Goal: Communication & Community: Share content

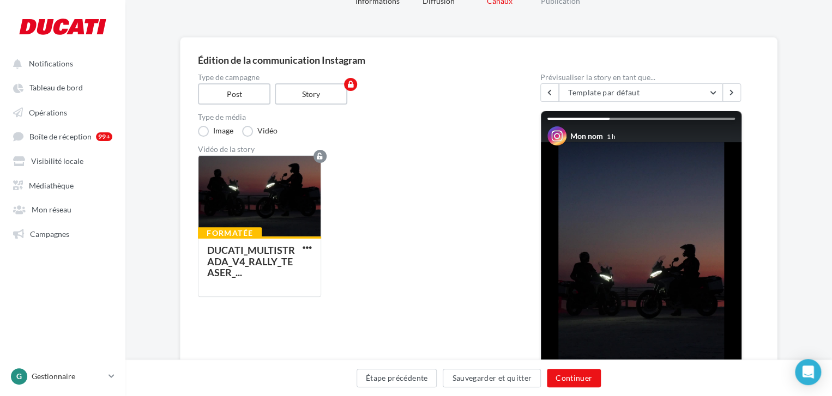
scroll to position [54, 0]
click at [252, 95] on label "Post" at bounding box center [234, 94] width 74 height 22
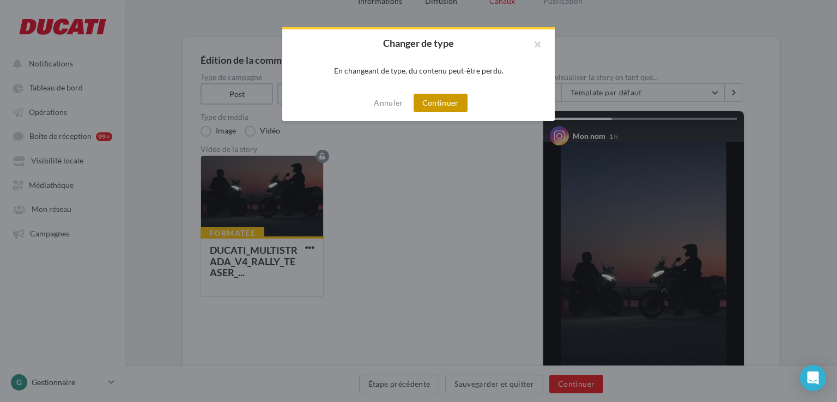
click at [427, 103] on button "Continuer" at bounding box center [441, 103] width 54 height 19
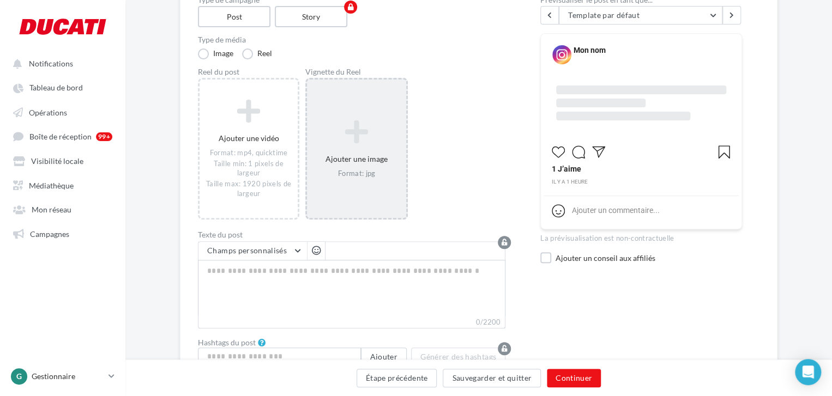
scroll to position [202, 0]
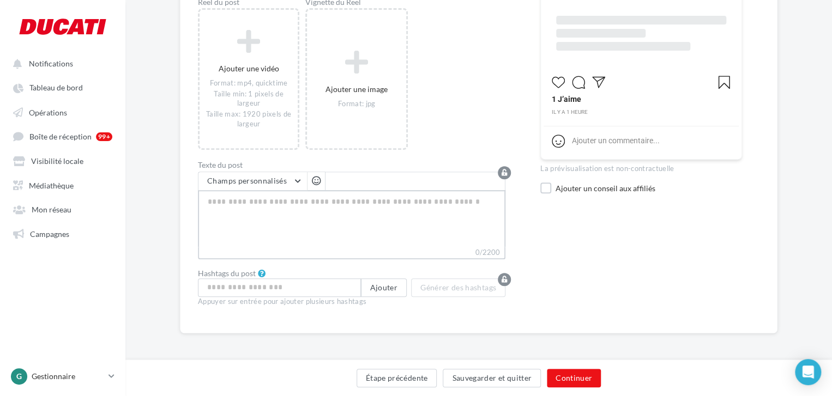
click at [303, 198] on textarea "0/2200" at bounding box center [351, 218] width 307 height 57
paste textarea "**********"
type textarea "**********"
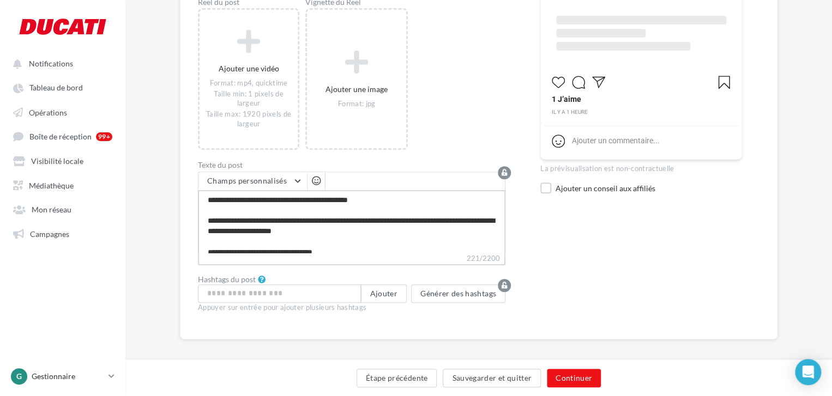
scroll to position [0, 0]
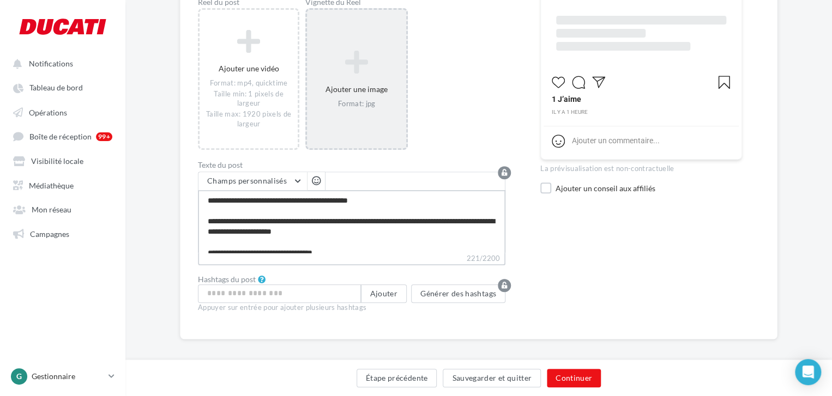
type textarea "**********"
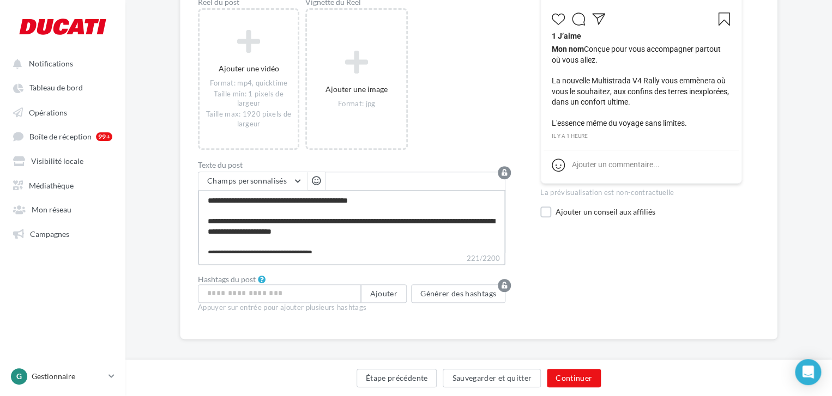
scroll to position [9, 0]
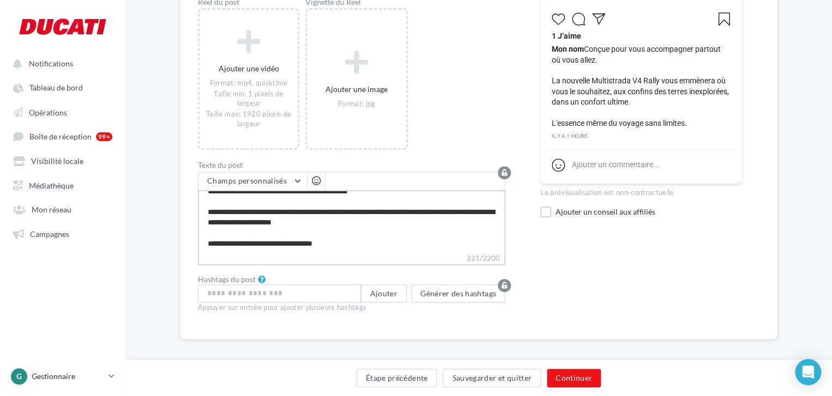
type textarea "**********"
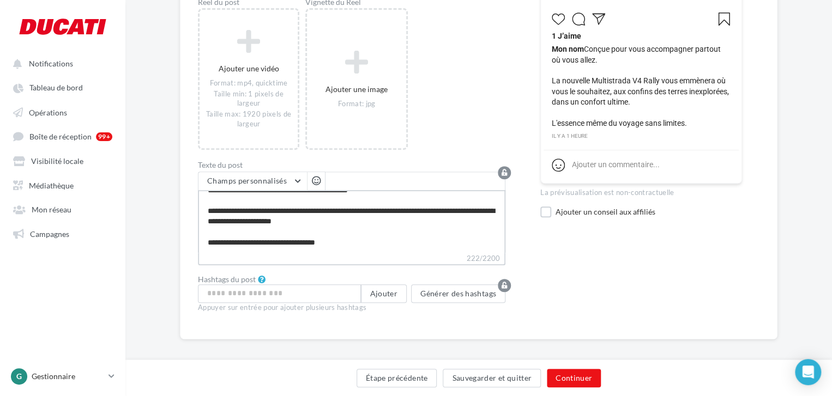
type textarea "**********"
paste textarea "**********"
type textarea "**********"
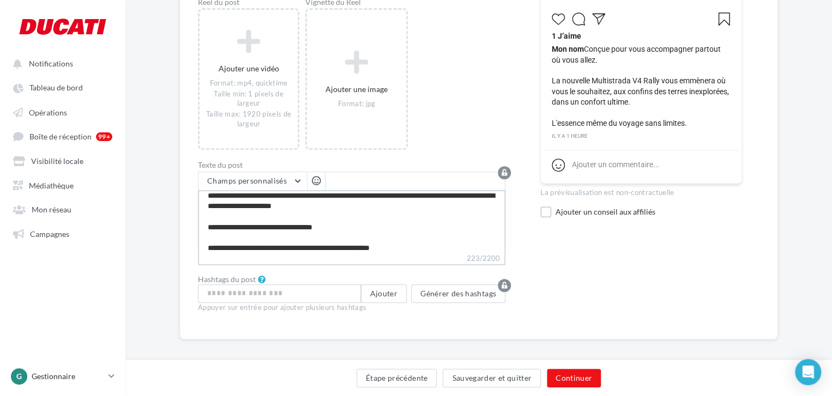
type textarea "**********"
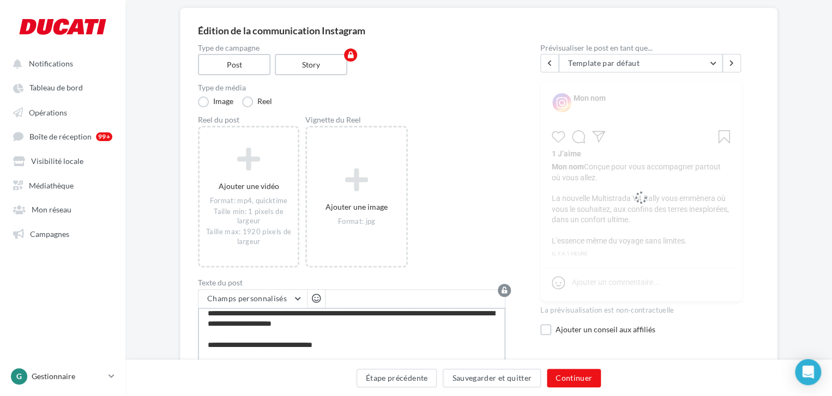
scroll to position [0, 0]
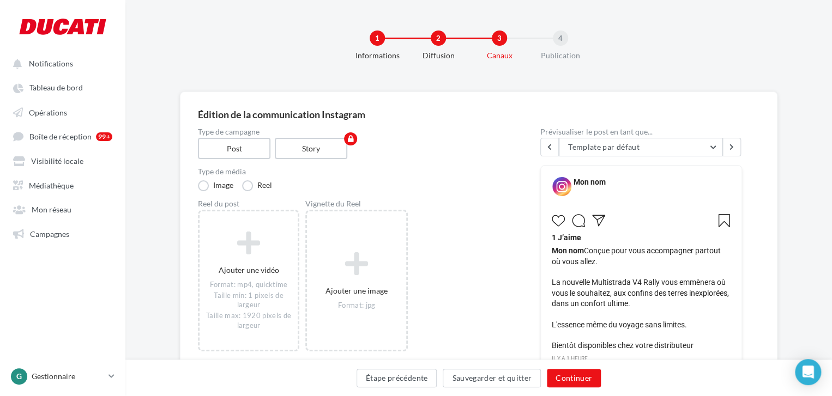
type textarea "**********"
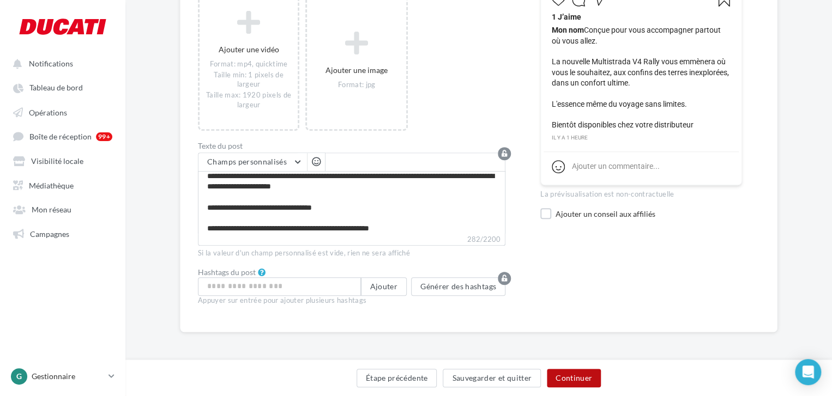
scroll to position [220, 0]
click at [589, 382] on button "Continuer" at bounding box center [574, 378] width 54 height 19
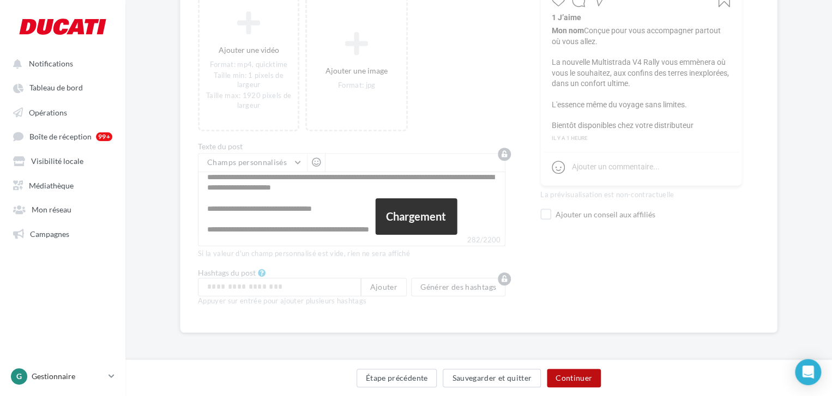
scroll to position [215, 0]
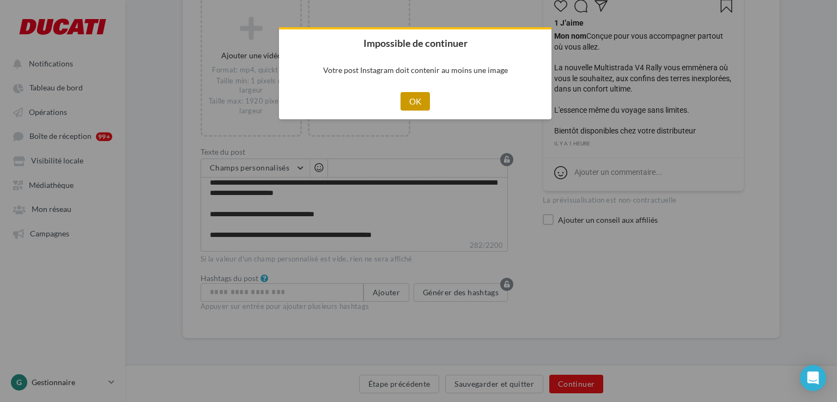
click at [409, 99] on button "OK" at bounding box center [416, 101] width 30 height 19
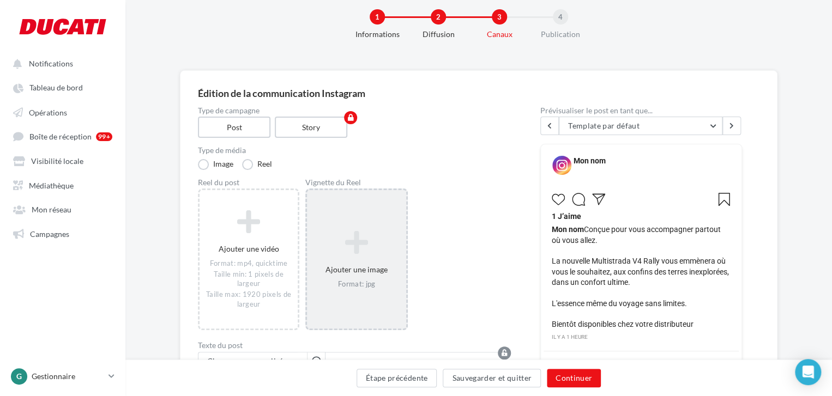
scroll to position [0, 0]
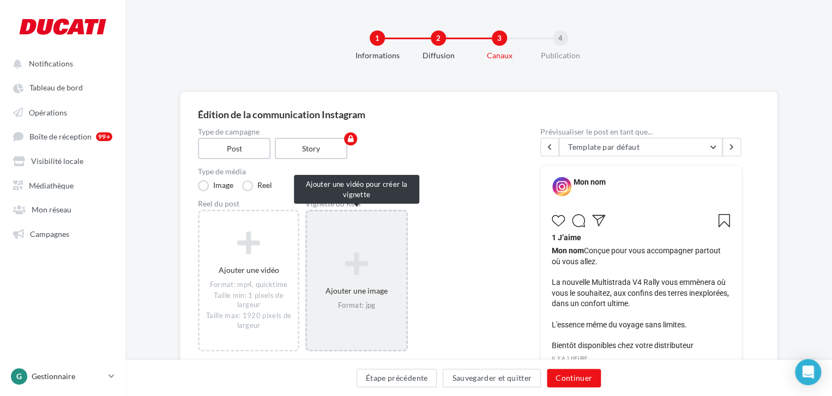
click at [379, 253] on icon at bounding box center [356, 264] width 90 height 26
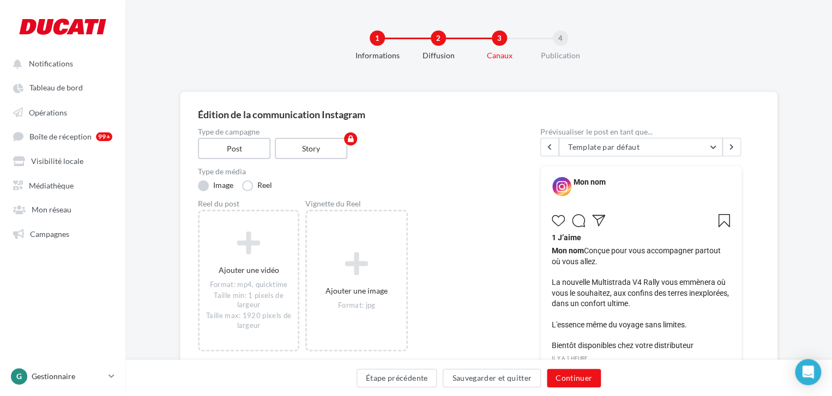
click at [215, 187] on label "Image" at bounding box center [215, 185] width 35 height 11
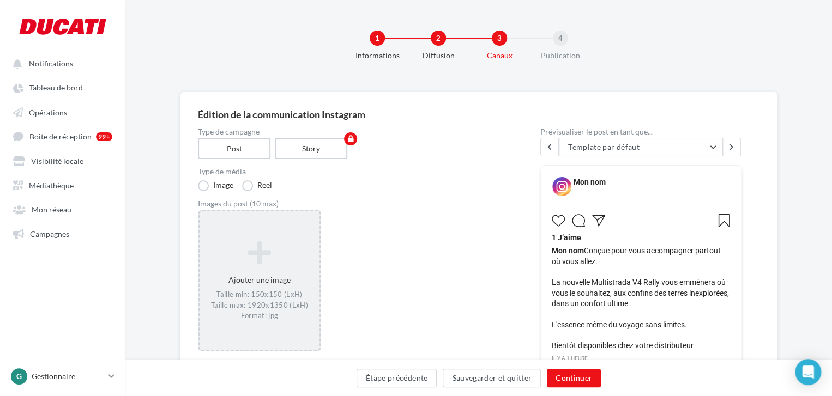
click at [268, 256] on icon at bounding box center [259, 253] width 111 height 26
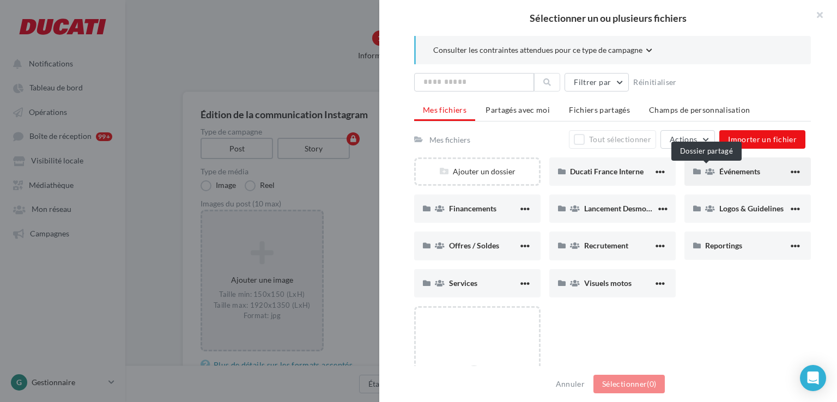
click at [707, 168] on icon at bounding box center [710, 172] width 10 height 8
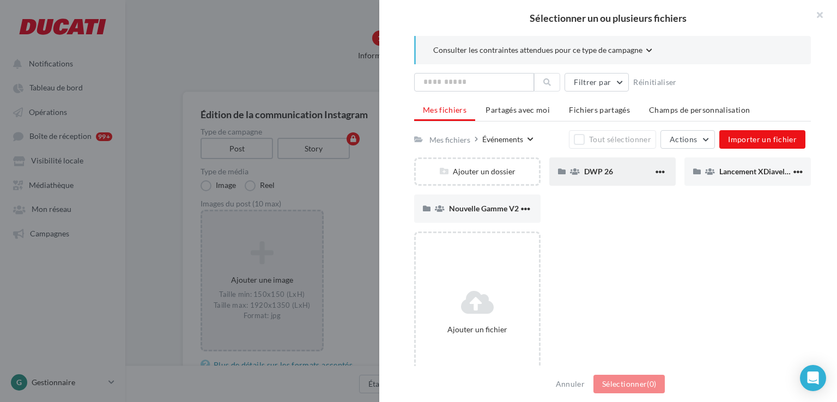
click at [611, 167] on div "DWP 26" at bounding box center [618, 171] width 69 height 10
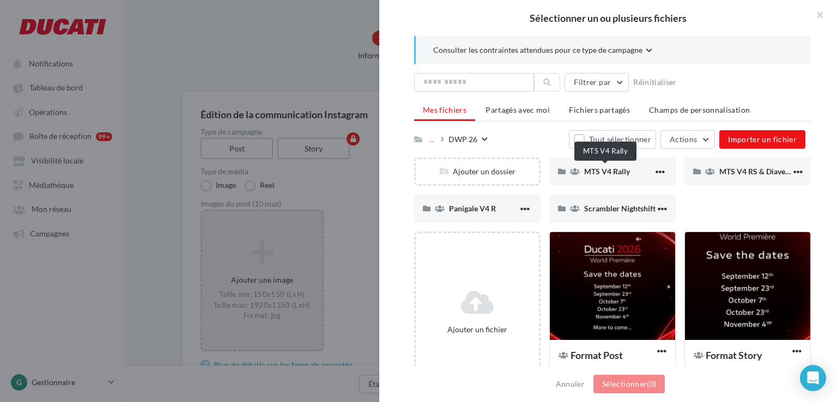
click at [611, 167] on span "MTS V4 Rally" at bounding box center [607, 171] width 46 height 9
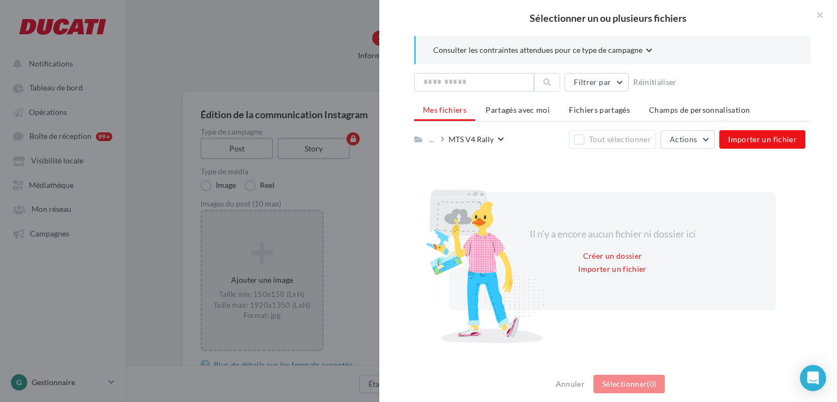
click at [445, 138] on div "..." at bounding box center [437, 139] width 21 height 15
click at [442, 138] on icon at bounding box center [442, 140] width 3 height 8
click at [436, 140] on div "..." at bounding box center [434, 139] width 14 height 15
click at [435, 140] on div "..." at bounding box center [431, 139] width 9 height 15
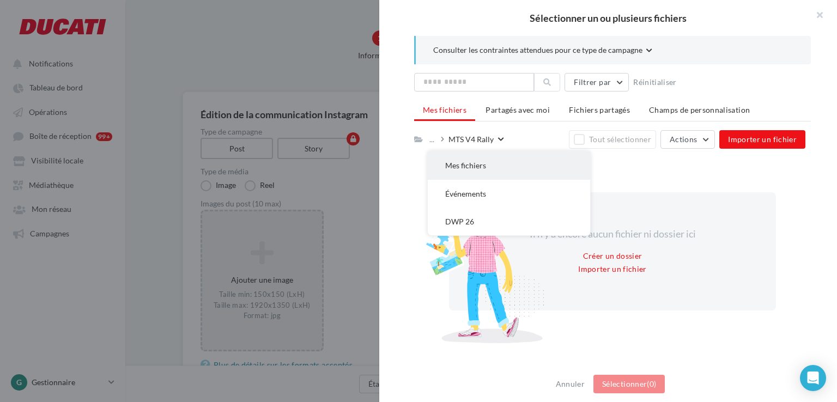
click at [449, 162] on button "Mes fichiers" at bounding box center [509, 165] width 162 height 28
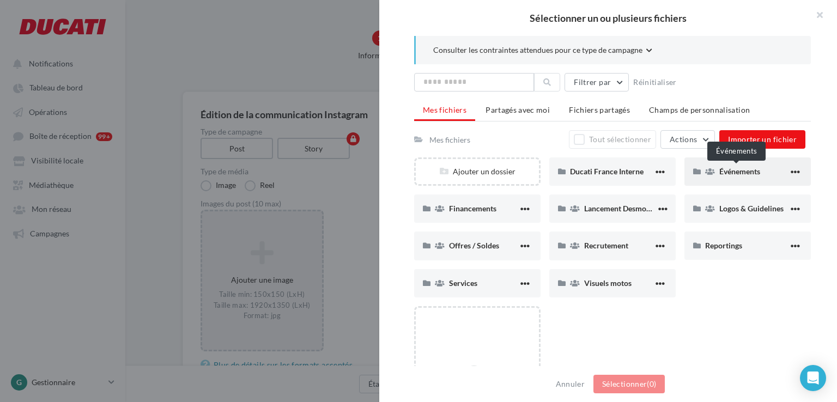
click at [719, 167] on span "Événements" at bounding box center [739, 171] width 41 height 9
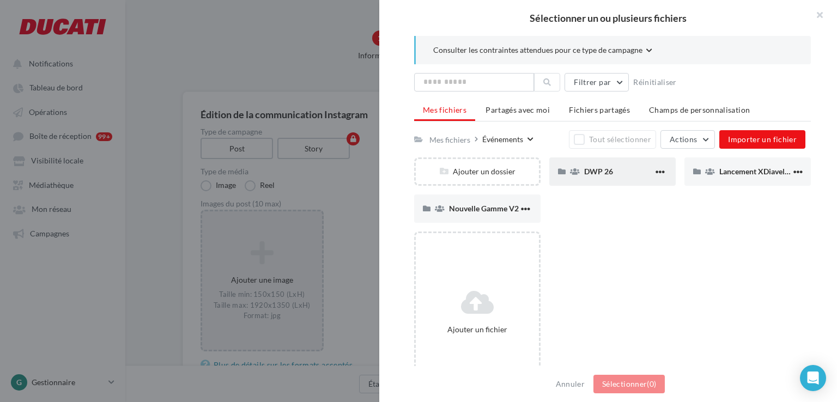
click at [595, 173] on span "DWP 26" at bounding box center [598, 171] width 29 height 9
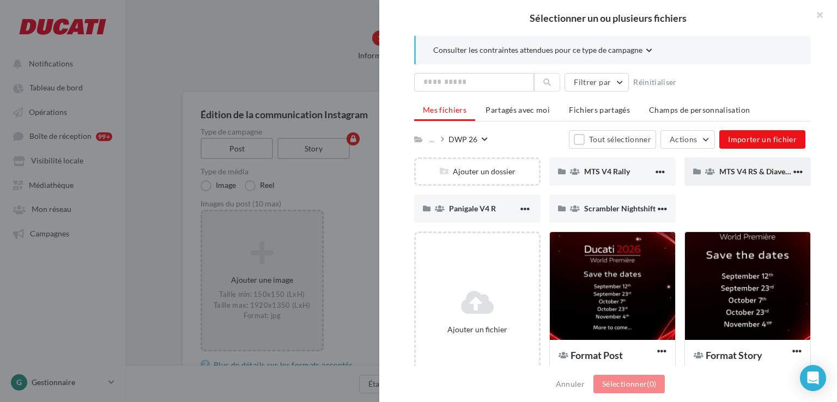
click at [728, 179] on div "MTS V4 RS & Diavel V4 RS" at bounding box center [747, 171] width 126 height 28
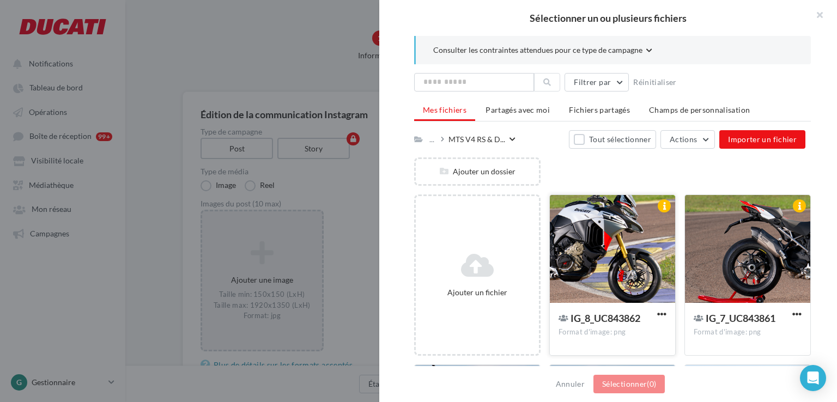
click at [593, 266] on div at bounding box center [612, 249] width 125 height 109
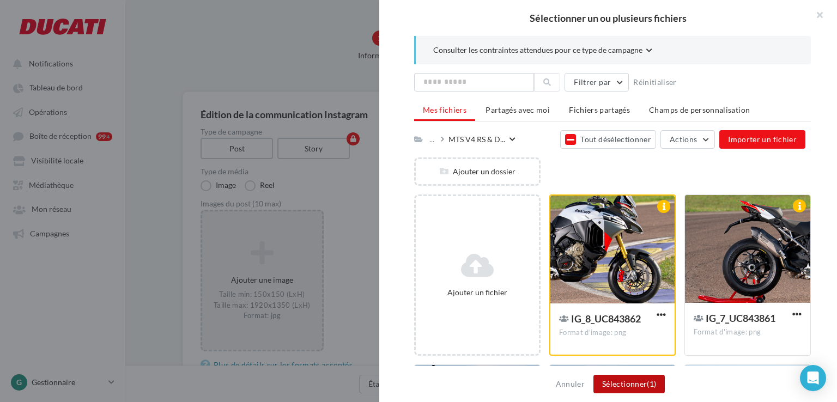
click at [632, 383] on button "Sélectionner (1)" at bounding box center [628, 384] width 71 height 19
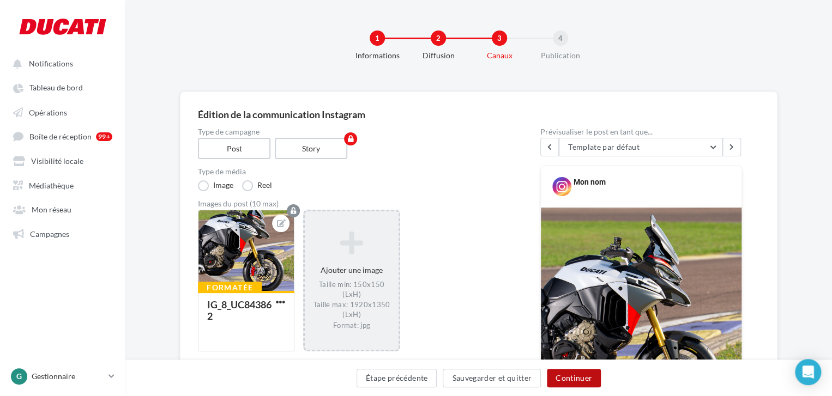
click at [571, 373] on button "Continuer" at bounding box center [574, 378] width 54 height 19
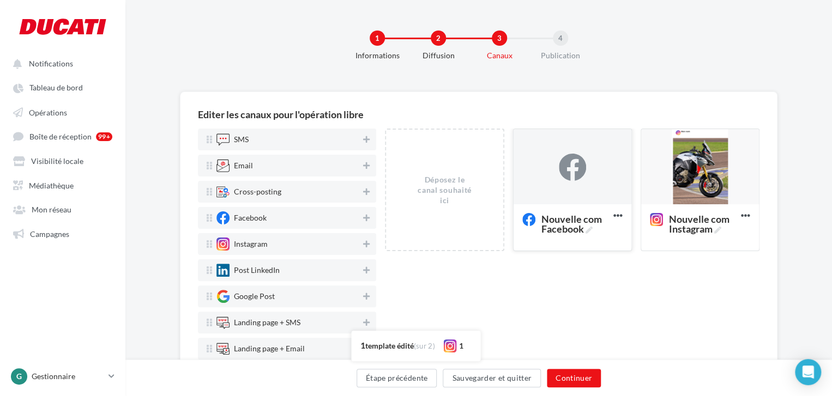
click at [580, 174] on div at bounding box center [572, 167] width 27 height 27
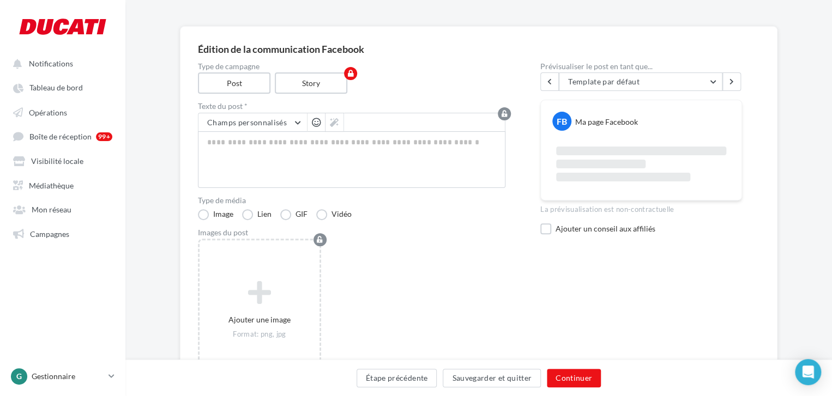
scroll to position [83, 0]
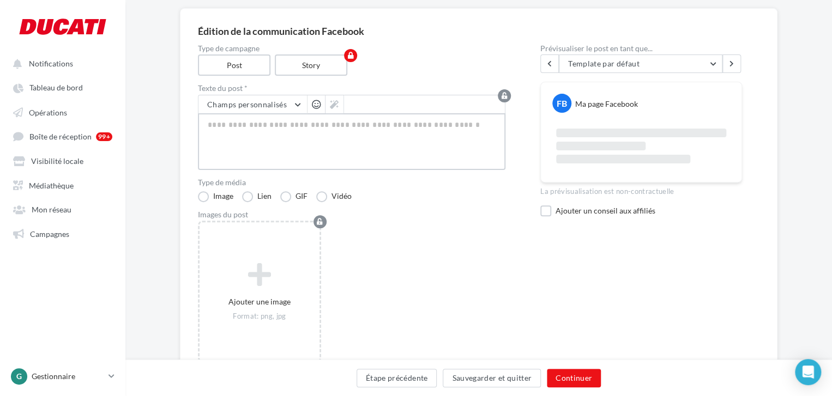
click at [309, 131] on textarea at bounding box center [351, 141] width 307 height 57
paste textarea "**********"
type textarea "**********"
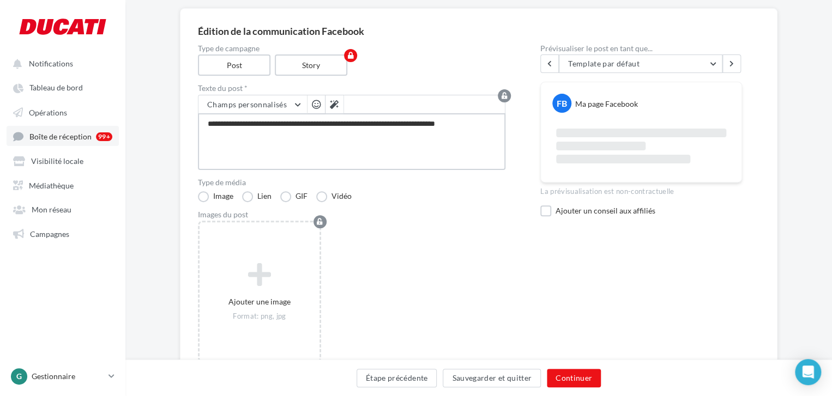
drag, startPoint x: 433, startPoint y: 125, endPoint x: 88, endPoint y: 128, distance: 345.0
click at [88, 128] on div "Notifications Tableau de bord Opérations" at bounding box center [416, 184] width 832 height 535
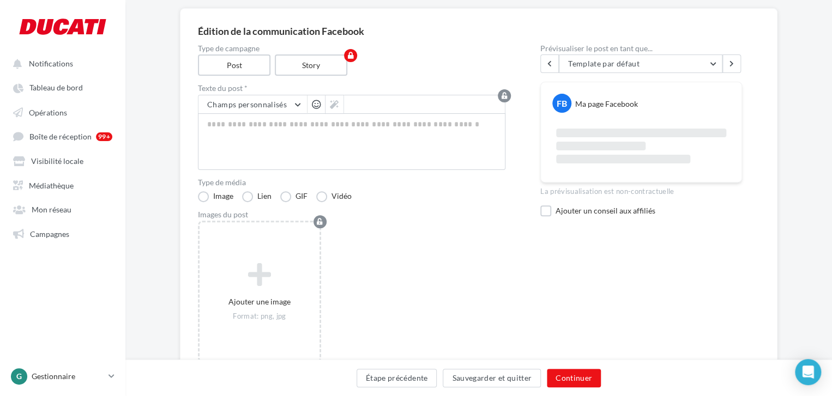
click at [554, 22] on div "Édition de la communication Facebook Type de campagne Post Story Texte du post …" at bounding box center [478, 197] width 597 height 379
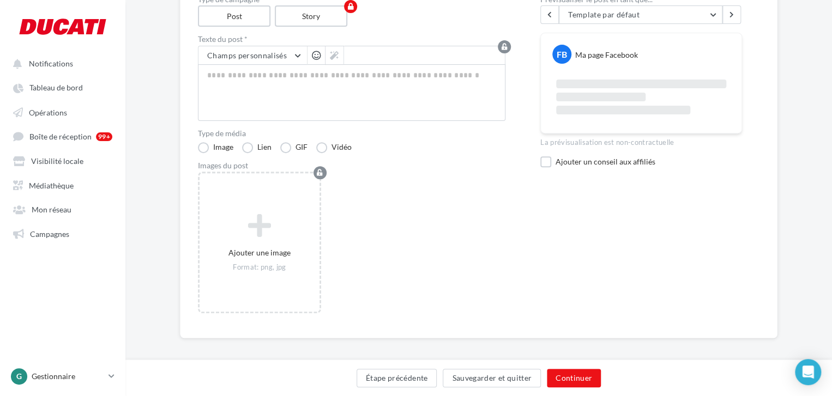
scroll to position [138, 0]
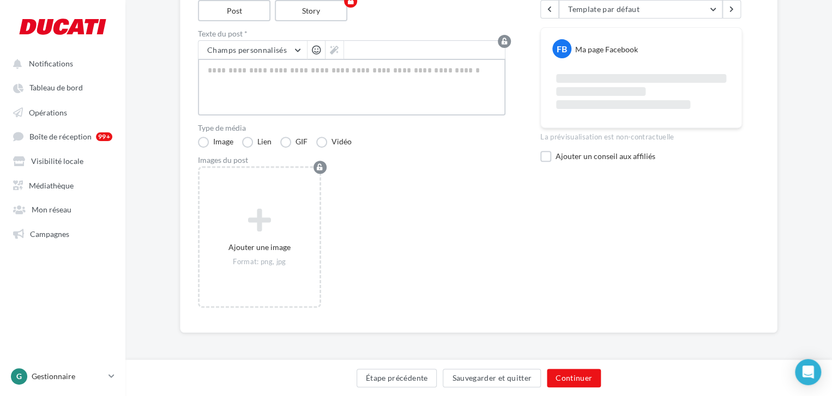
click at [270, 95] on textarea at bounding box center [351, 87] width 307 height 57
paste textarea "**********"
type textarea "**********"
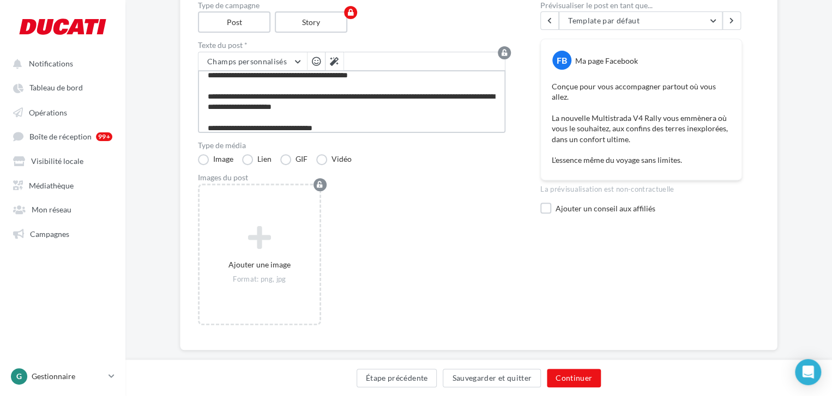
scroll to position [144, 0]
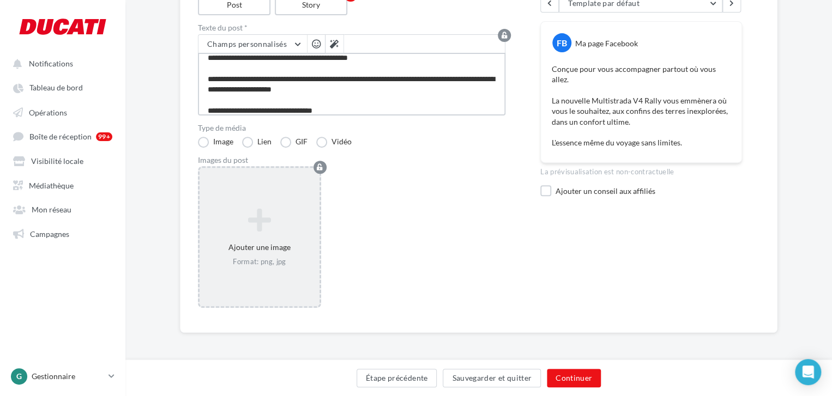
type textarea "**********"
click at [262, 213] on icon at bounding box center [259, 220] width 111 height 26
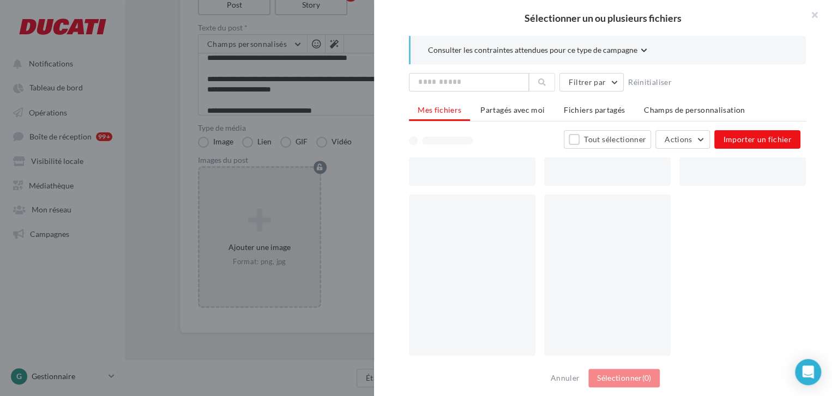
scroll to position [138, 0]
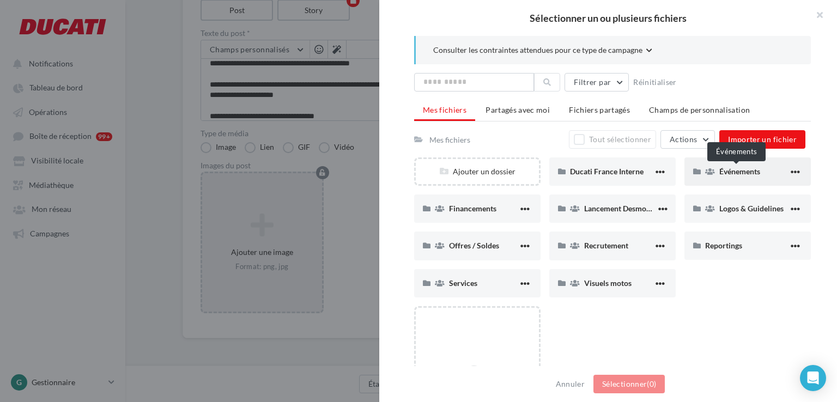
click at [744, 171] on span "Événements" at bounding box center [739, 171] width 41 height 9
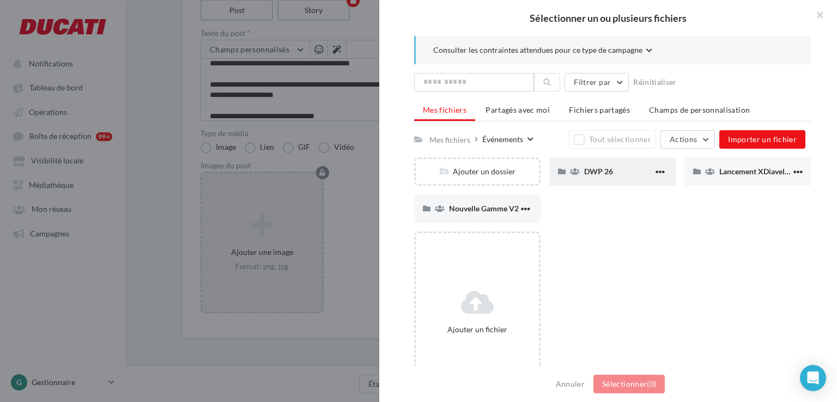
click at [632, 178] on div "DWP 26" at bounding box center [612, 171] width 126 height 28
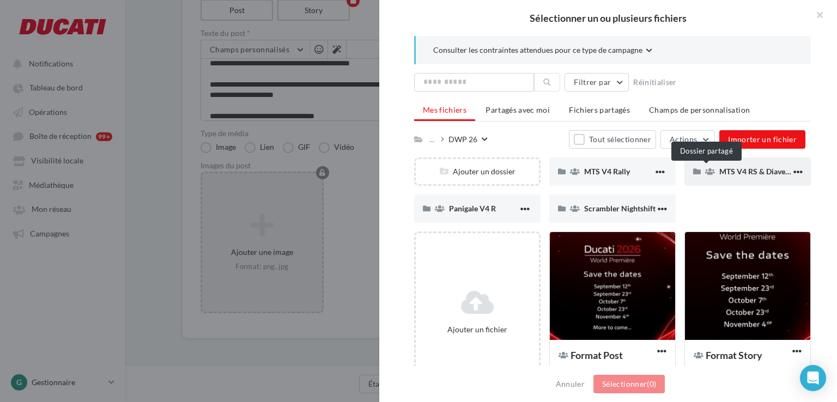
click at [710, 174] on icon at bounding box center [710, 172] width 10 height 8
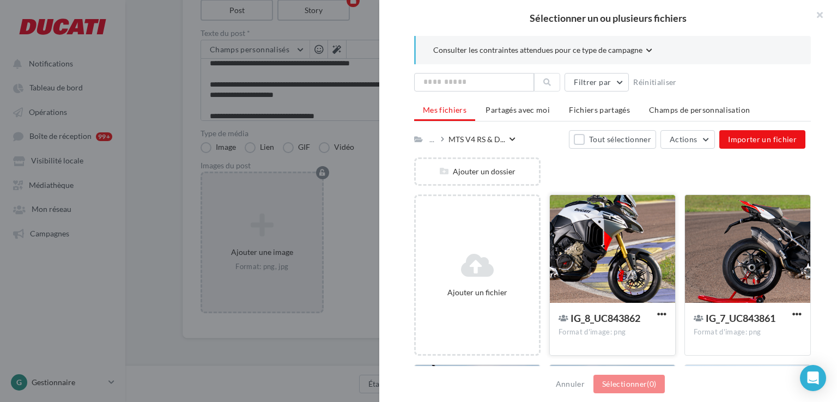
click at [643, 242] on div at bounding box center [612, 249] width 125 height 109
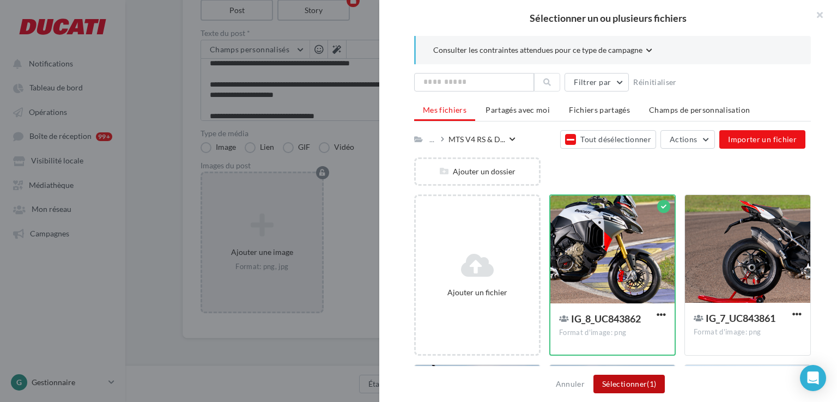
click at [636, 389] on button "Sélectionner (1)" at bounding box center [628, 384] width 71 height 19
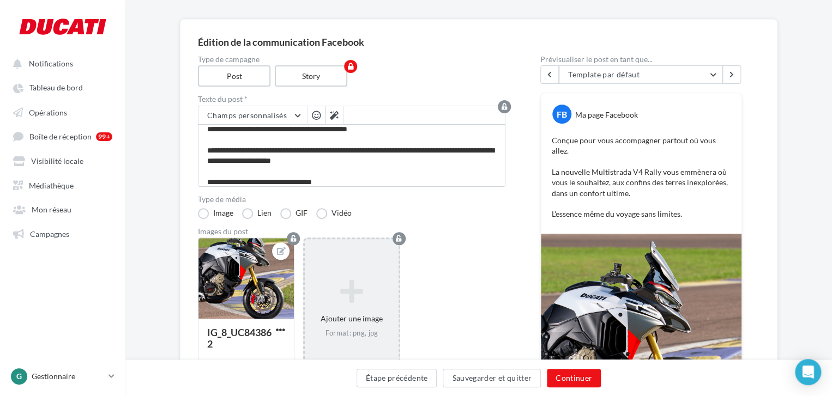
scroll to position [163, 0]
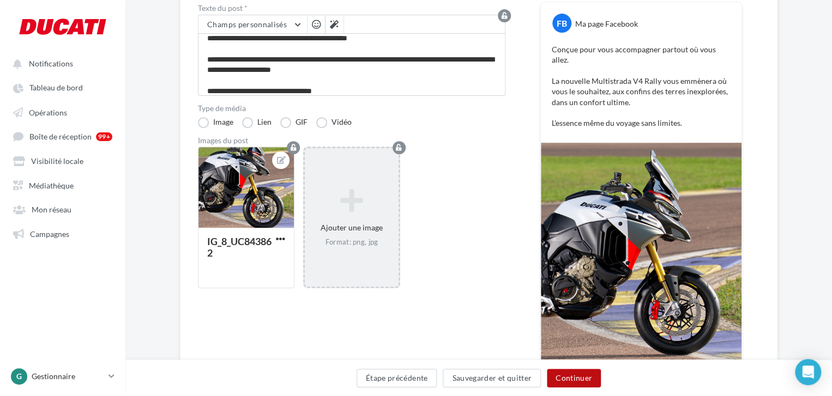
click at [579, 374] on button "Continuer" at bounding box center [574, 378] width 54 height 19
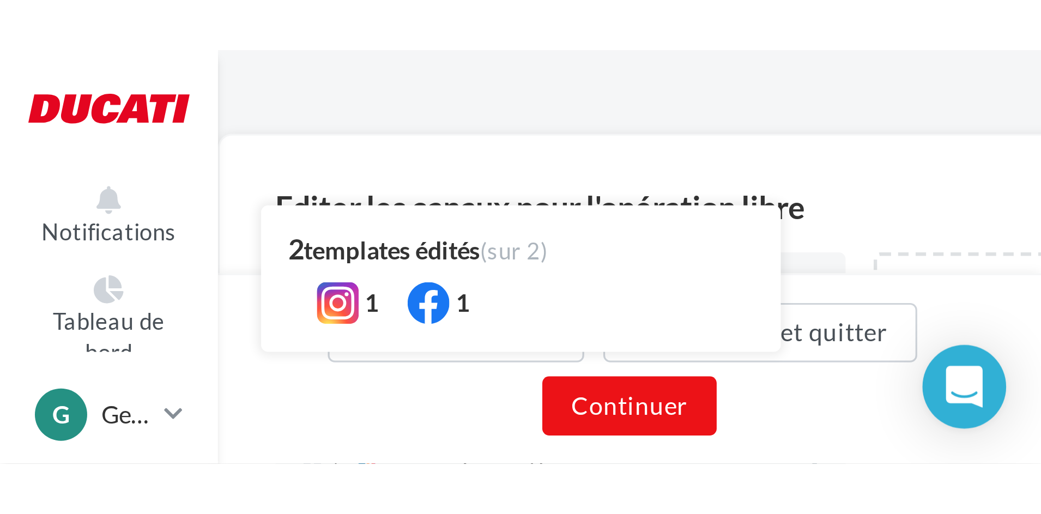
scroll to position [0, 0]
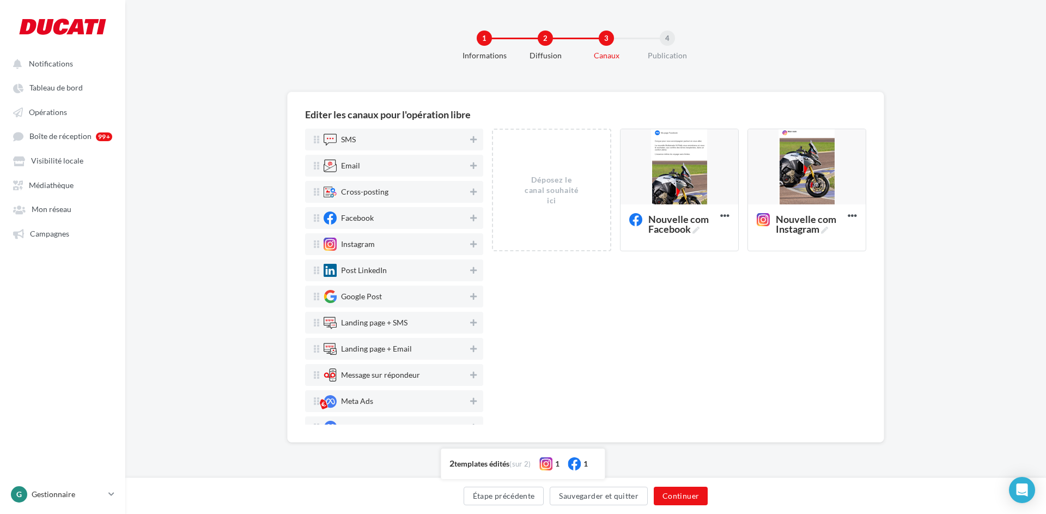
click at [256, 98] on div "Editer les canaux pour l'opération libre SMS Email Cross-posting Facebook Insta…" at bounding box center [585, 285] width 921 height 386
click at [720, 162] on div at bounding box center [680, 167] width 118 height 76
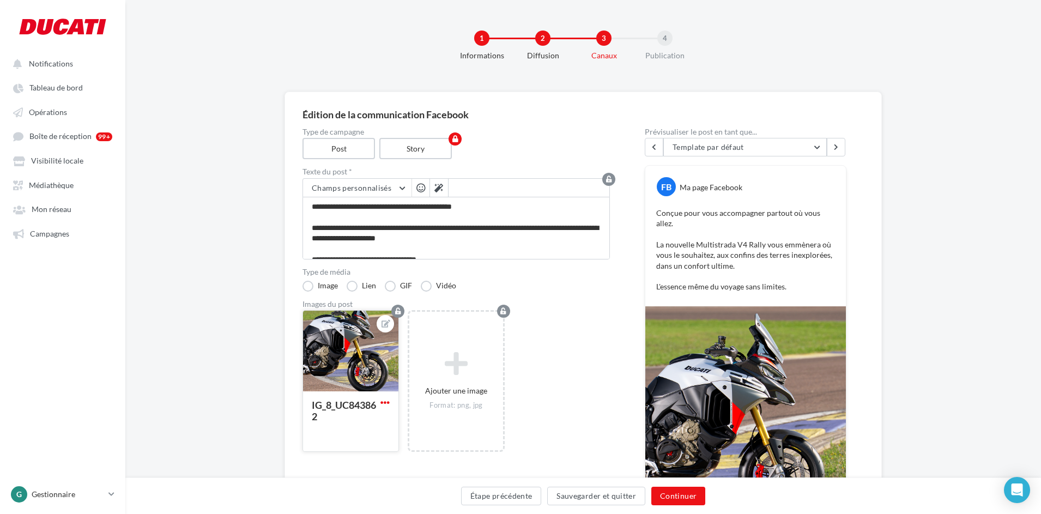
click at [387, 396] on span "button" at bounding box center [384, 402] width 9 height 9
click at [417, 396] on button "Remplacer l'image" at bounding box center [435, 424] width 115 height 28
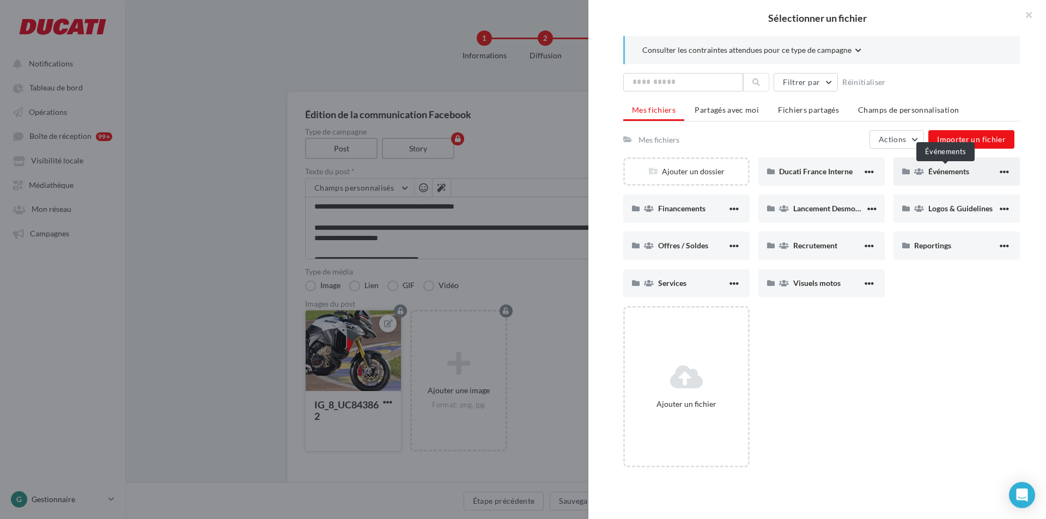
click at [831, 171] on span "Événements" at bounding box center [949, 171] width 41 height 9
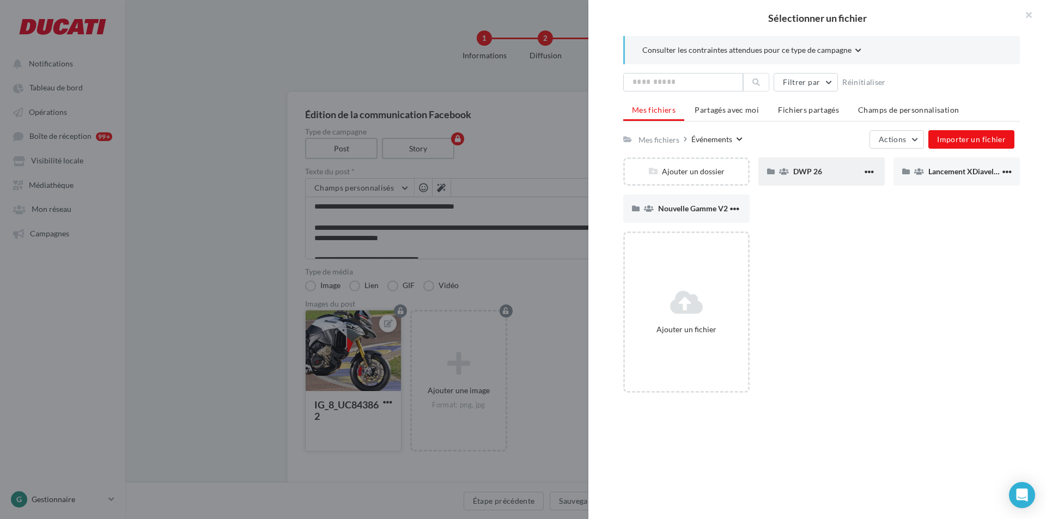
click at [824, 171] on div "DWP 26" at bounding box center [827, 171] width 69 height 10
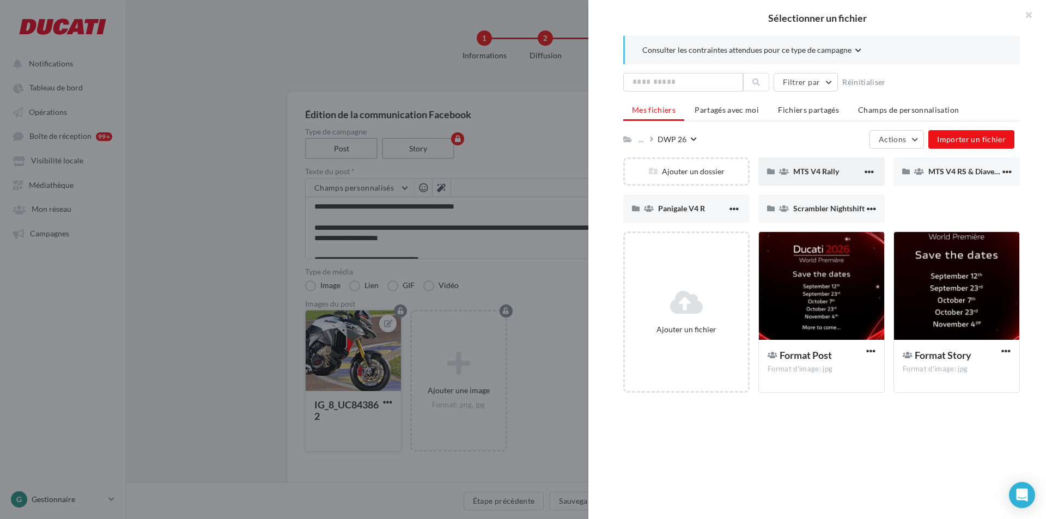
click at [831, 178] on div "MTS V4 Rally" at bounding box center [822, 171] width 126 height 28
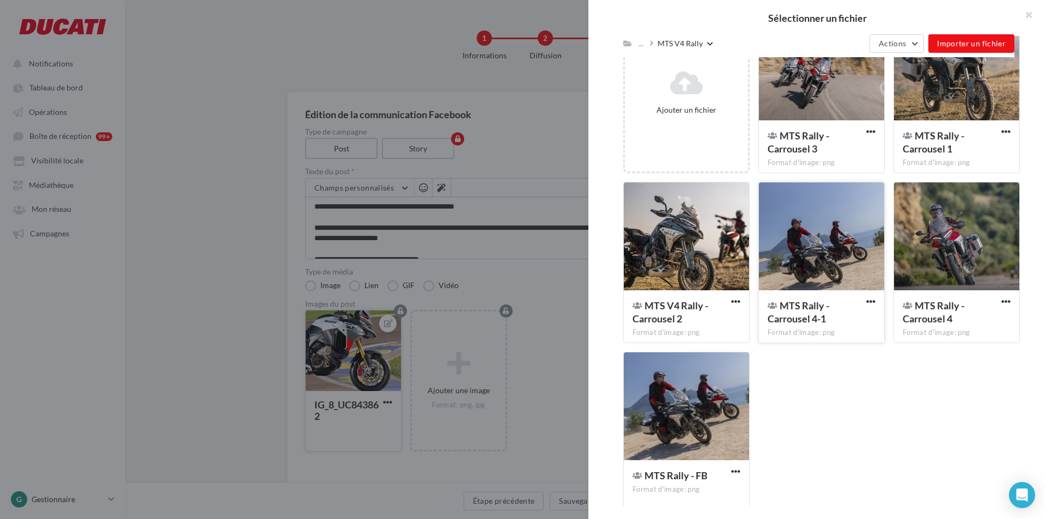
scroll to position [198, 0]
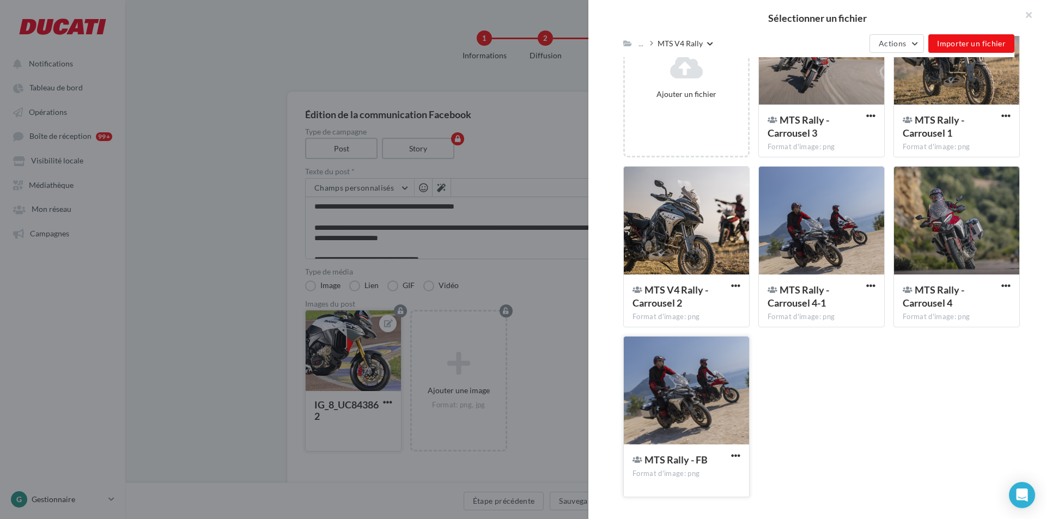
click at [651, 386] on div at bounding box center [686, 391] width 125 height 109
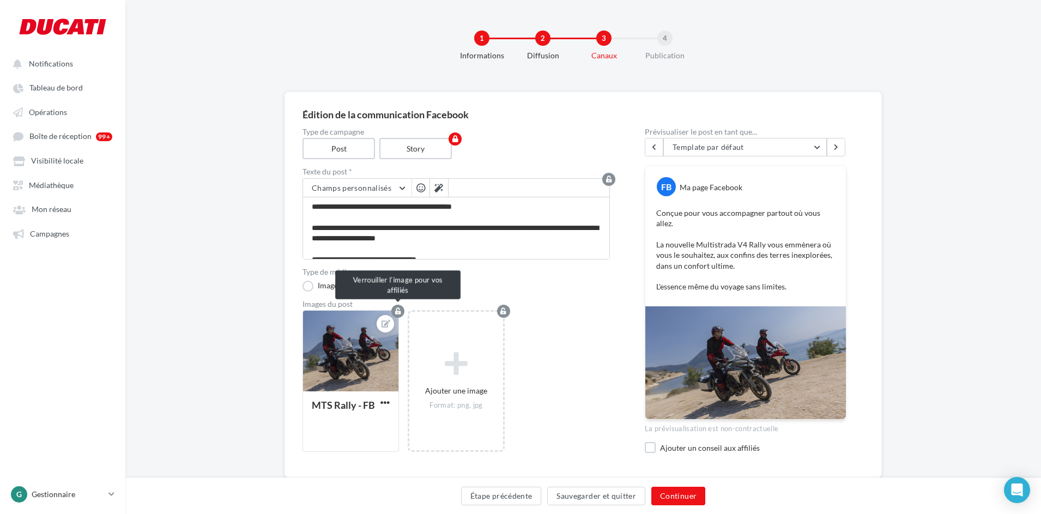
click at [398, 309] on icon "button" at bounding box center [398, 311] width 6 height 7
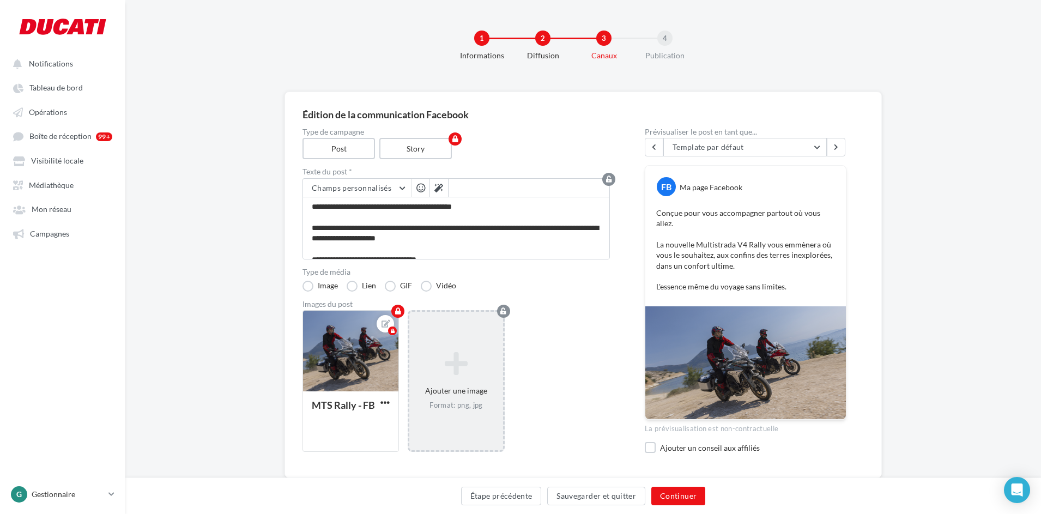
click at [483, 336] on div "Ajouter une image Format: png, jpg" at bounding box center [456, 381] width 96 height 142
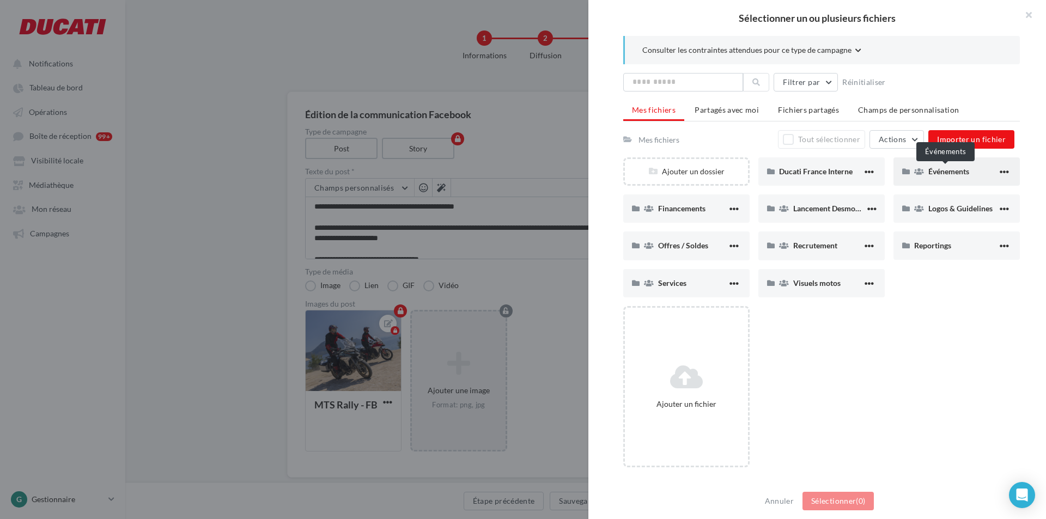
click at [831, 175] on span "Événements" at bounding box center [949, 171] width 41 height 9
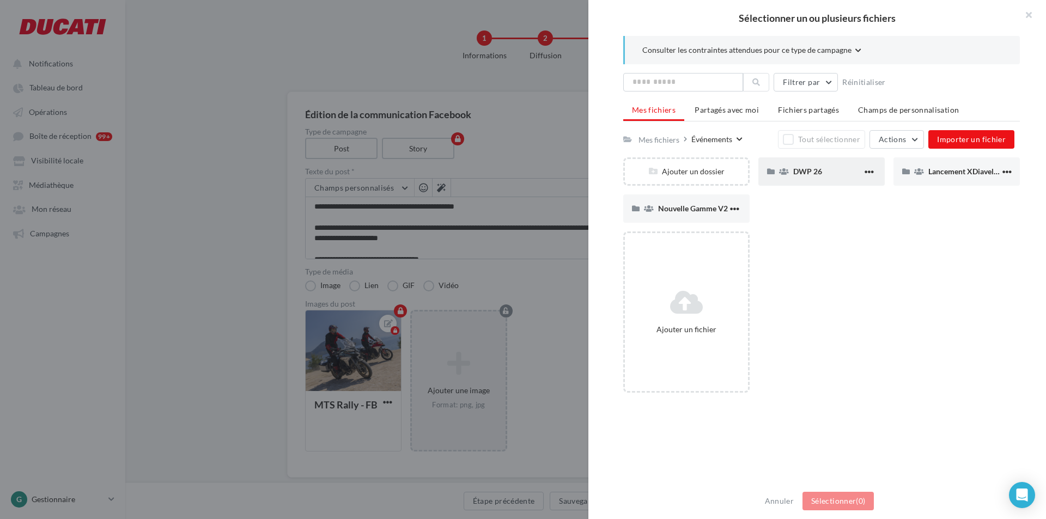
click at [831, 178] on div "DWP 26" at bounding box center [822, 171] width 126 height 28
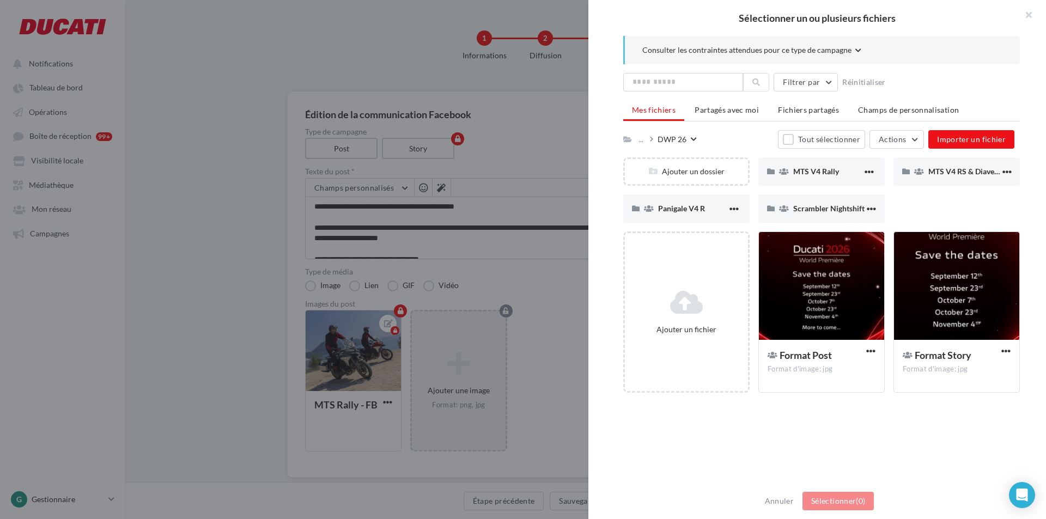
click at [831, 178] on div "MTS V4 Rally" at bounding box center [822, 171] width 126 height 28
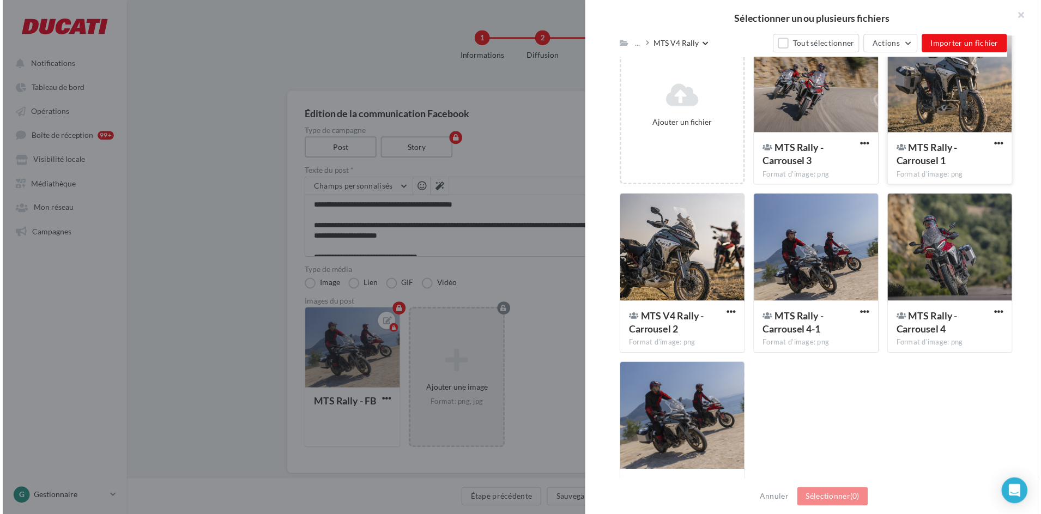
scroll to position [111, 0]
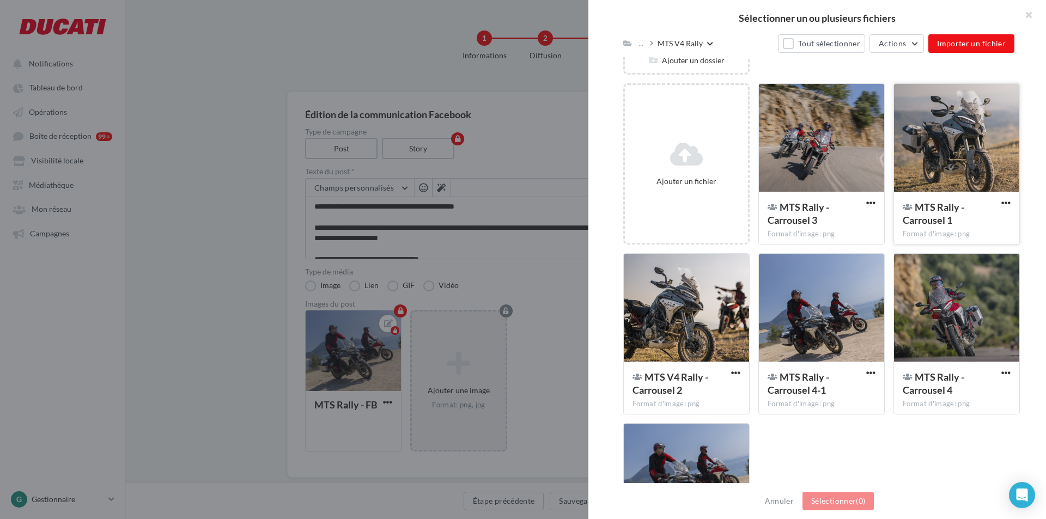
click at [831, 162] on div at bounding box center [956, 138] width 125 height 109
click at [831, 396] on button "Sélectionner (1)" at bounding box center [838, 501] width 71 height 19
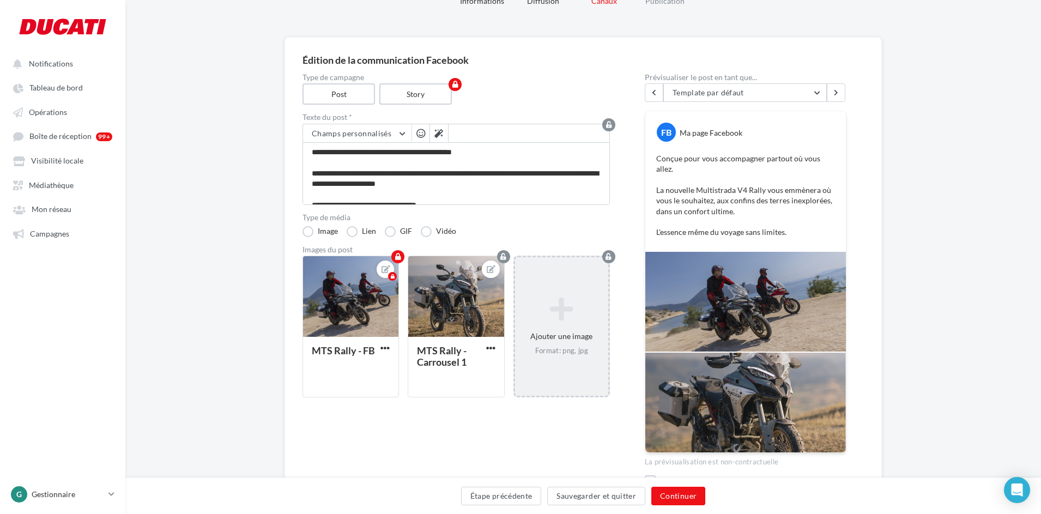
scroll to position [106, 0]
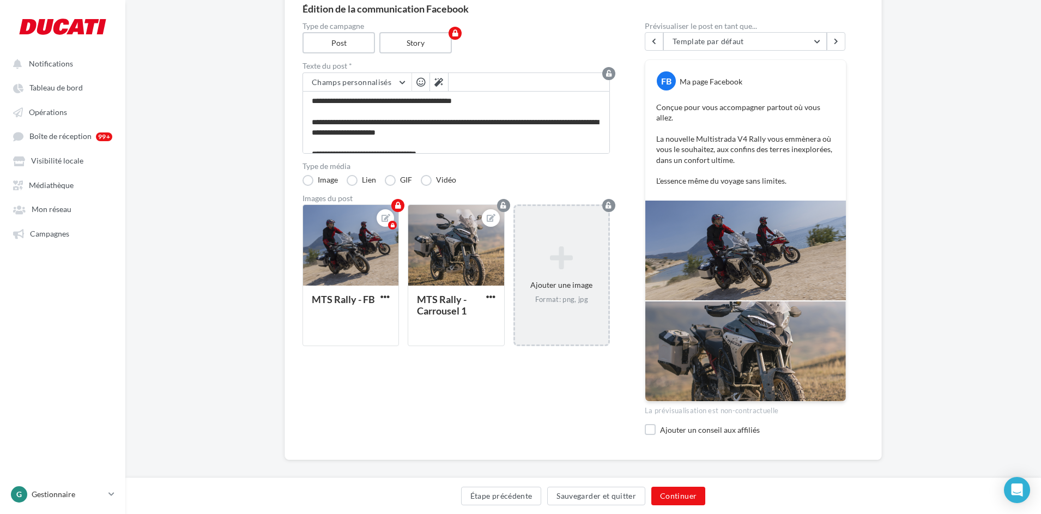
click at [562, 250] on icon at bounding box center [561, 258] width 84 height 26
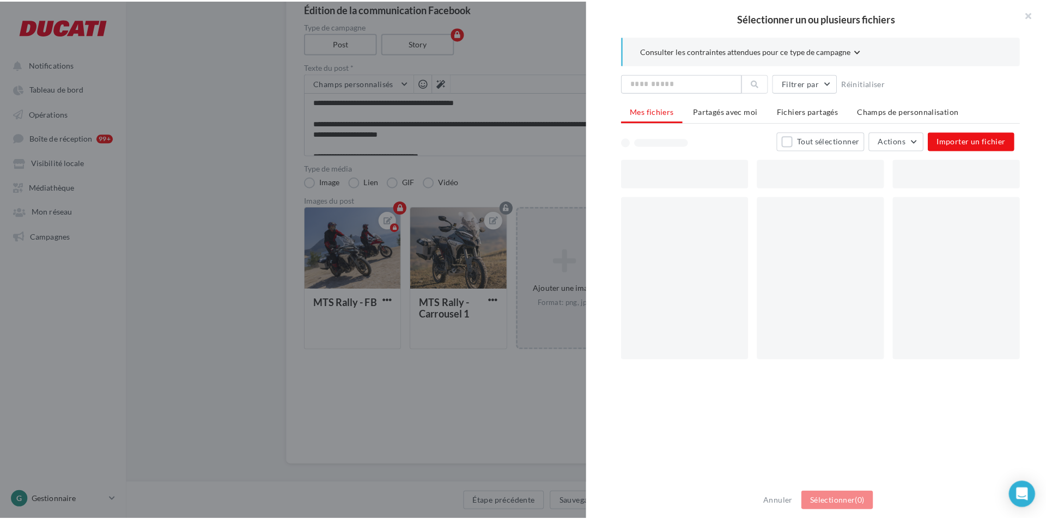
scroll to position [100, 0]
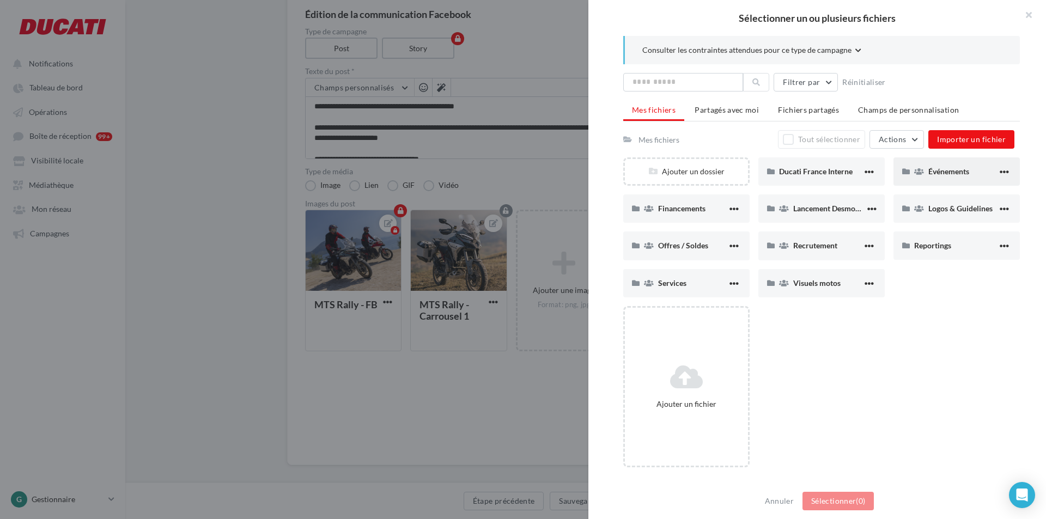
click at [831, 165] on div "Événements" at bounding box center [957, 171] width 126 height 28
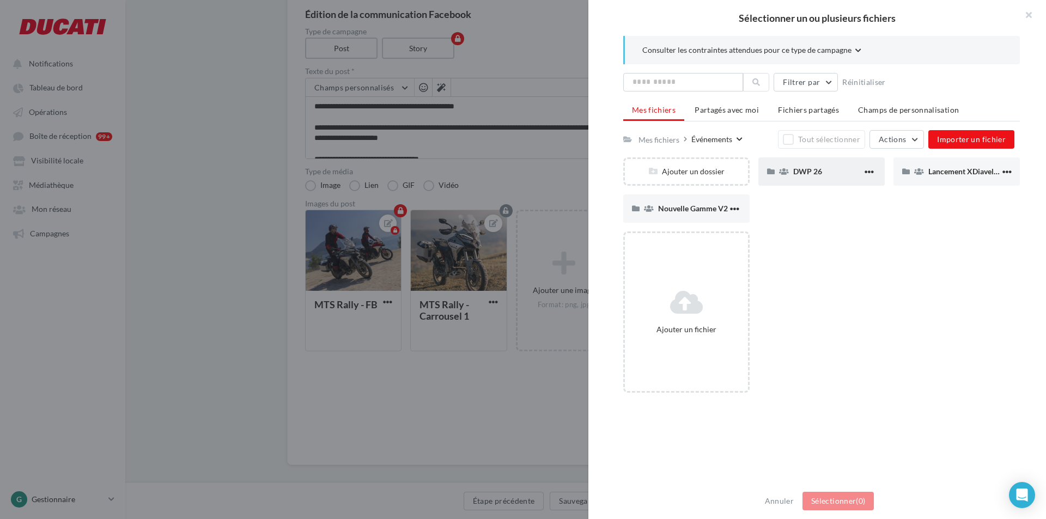
click at [797, 175] on span "DWP 26" at bounding box center [807, 171] width 29 height 9
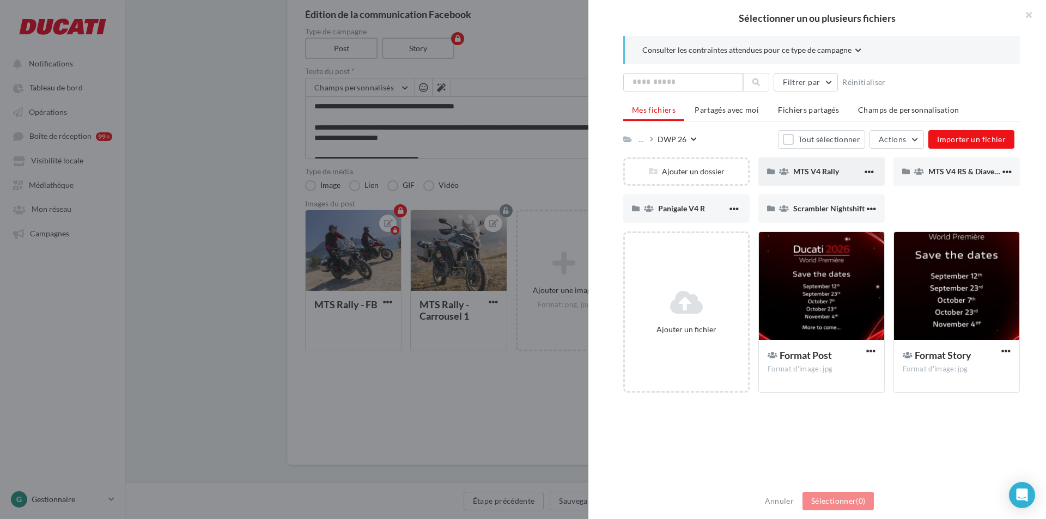
click at [831, 168] on div "MTS V4 Rally" at bounding box center [827, 171] width 69 height 10
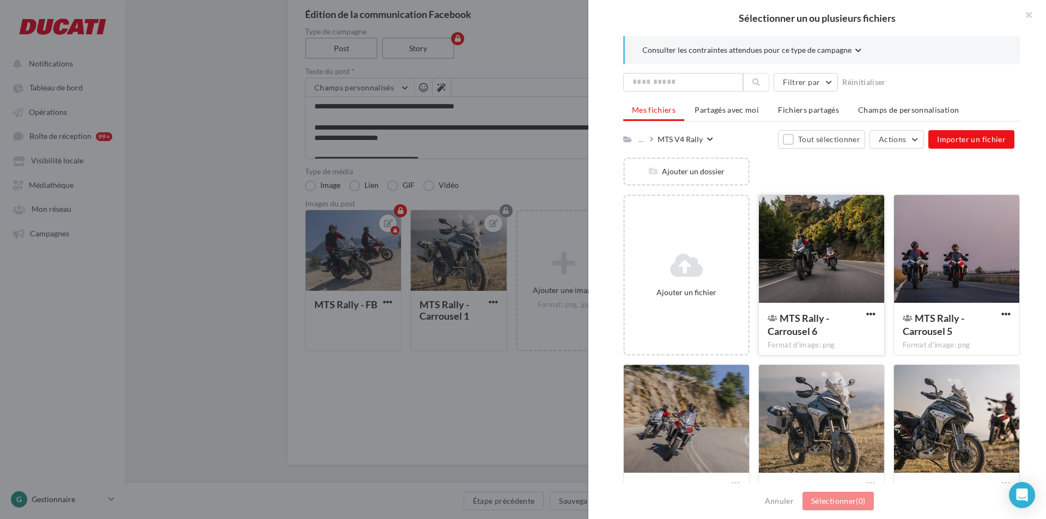
click at [829, 269] on div at bounding box center [821, 249] width 125 height 109
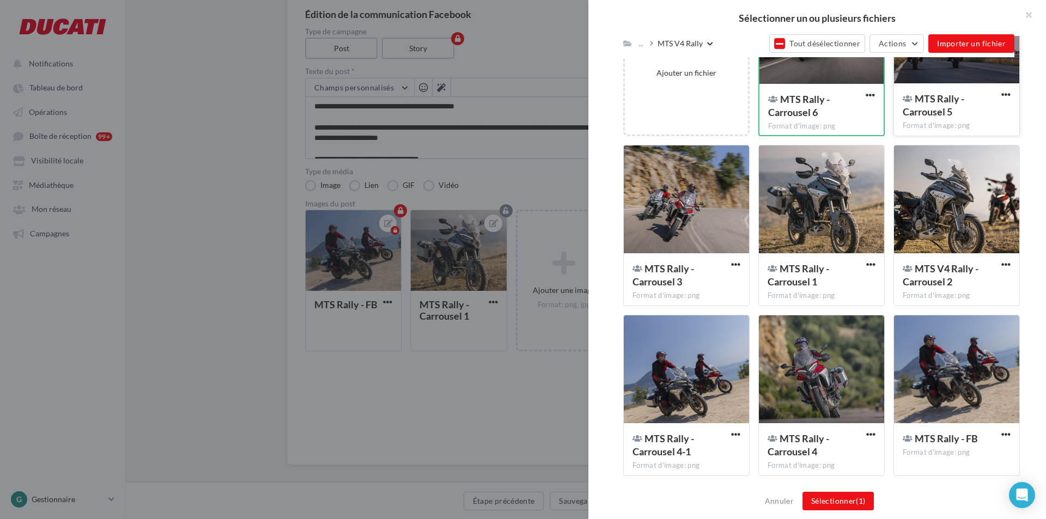
scroll to position [220, 0]
drag, startPoint x: 985, startPoint y: 200, endPoint x: 985, endPoint y: 207, distance: 6.5
click at [831, 201] on div at bounding box center [956, 199] width 125 height 109
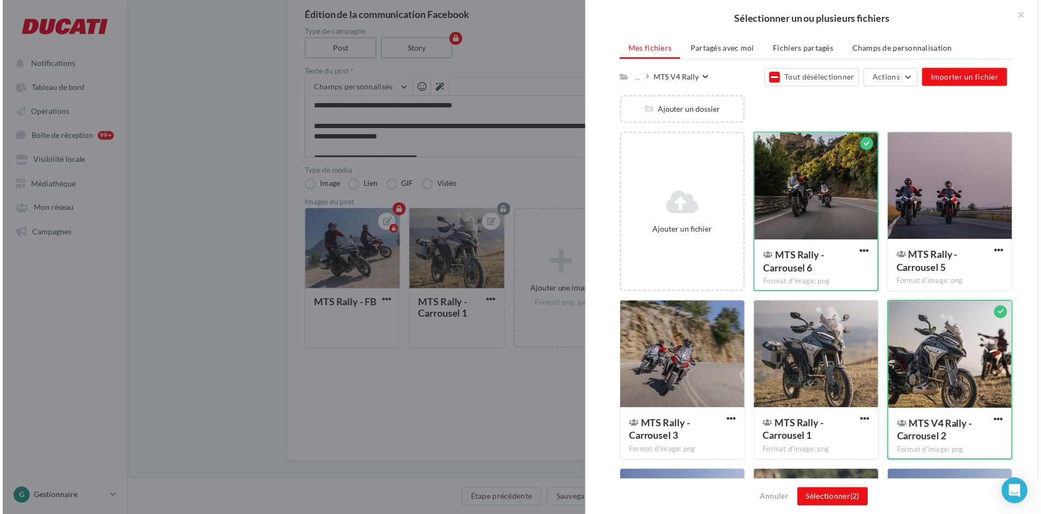
scroll to position [57, 0]
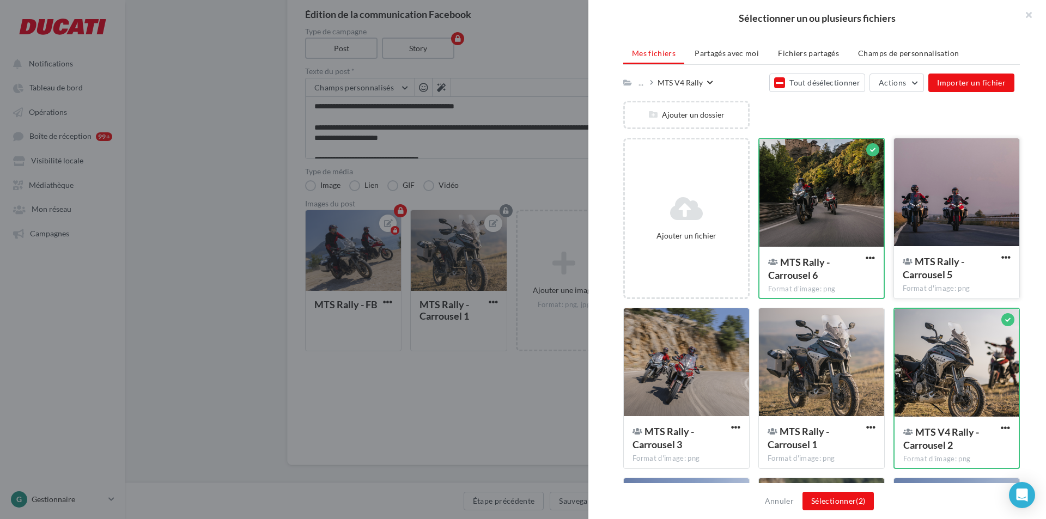
click at [831, 195] on div at bounding box center [956, 192] width 125 height 109
click at [831, 396] on span "(3)" at bounding box center [860, 500] width 9 height 9
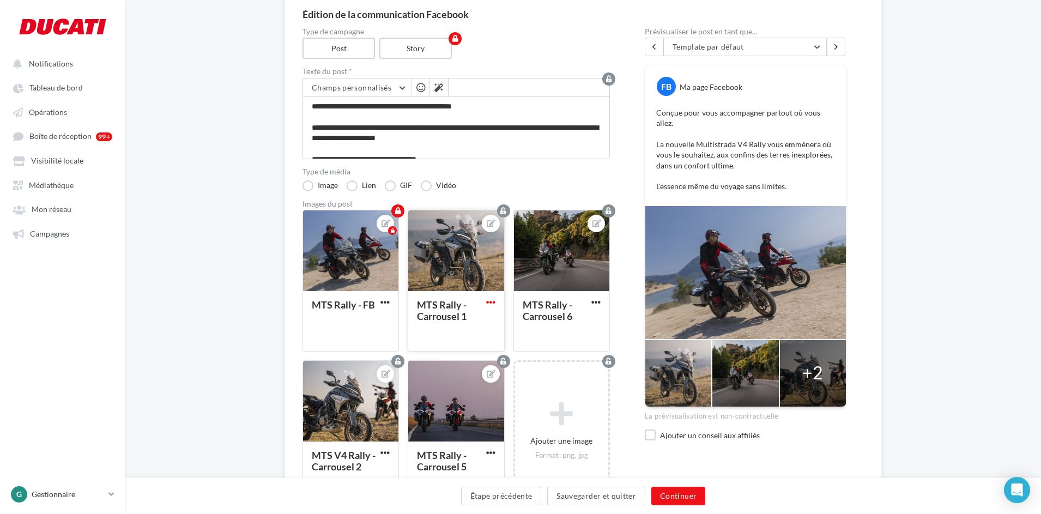
click at [489, 301] on span "button" at bounding box center [490, 302] width 9 height 9
click at [530, 379] on button "Supprimer" at bounding box center [541, 380] width 115 height 28
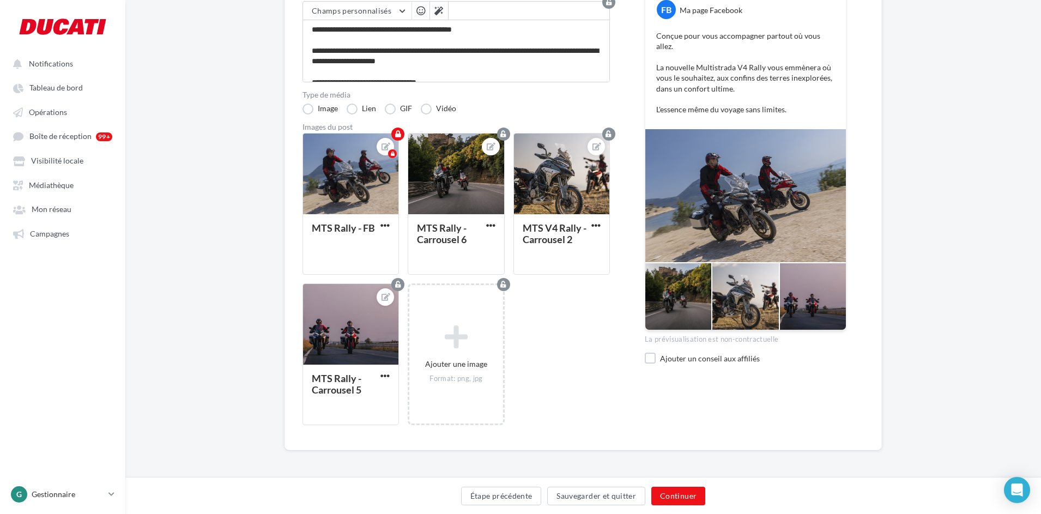
scroll to position [178, 0]
click at [669, 396] on button "Continuer" at bounding box center [678, 496] width 54 height 19
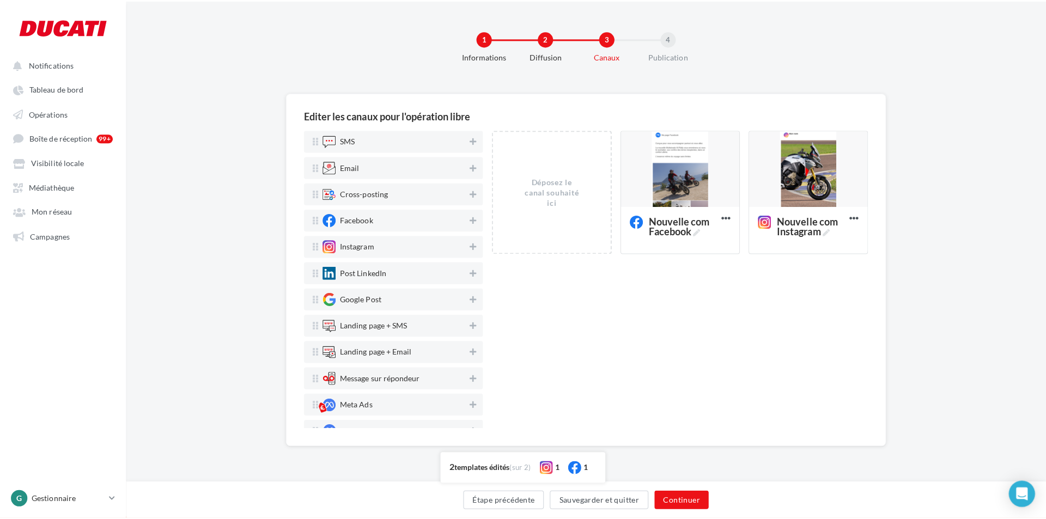
scroll to position [0, 0]
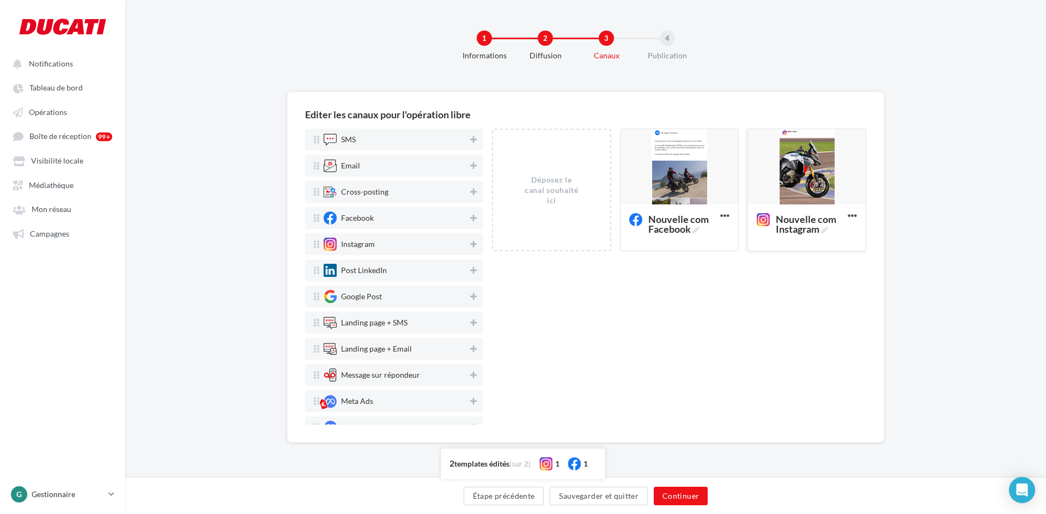
click at [830, 166] on div at bounding box center [807, 167] width 118 height 76
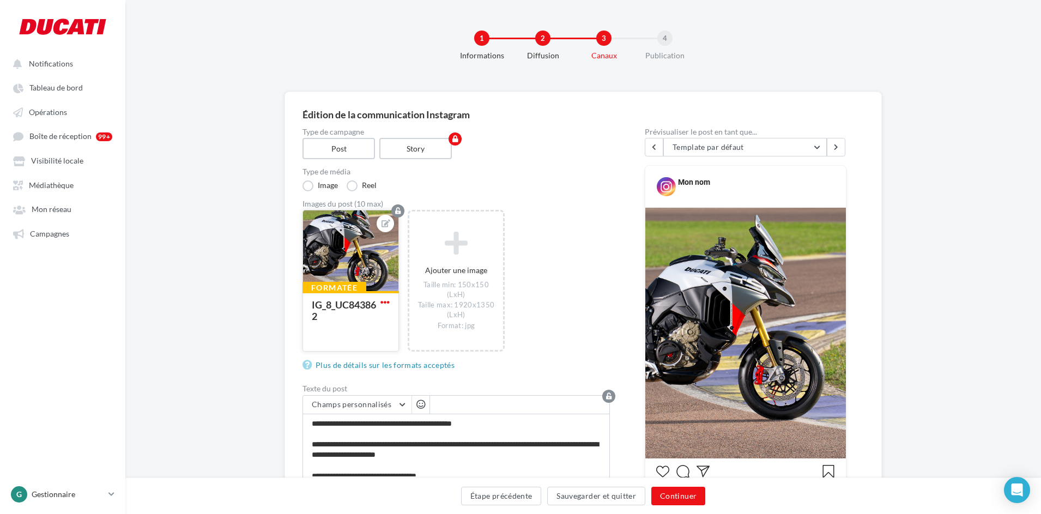
click at [385, 299] on span "button" at bounding box center [384, 302] width 9 height 9
click at [440, 328] on button "Remplacer l'image" at bounding box center [435, 324] width 115 height 28
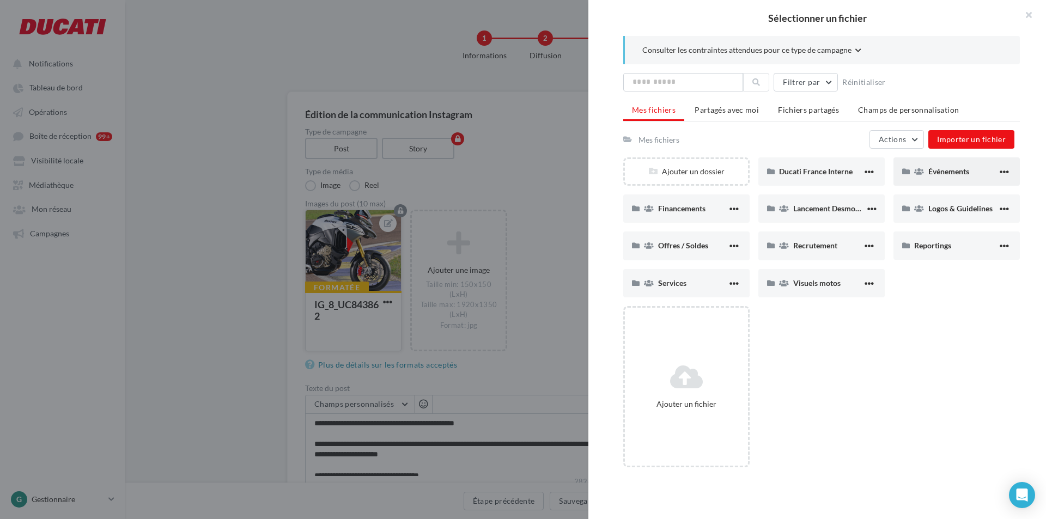
click at [831, 176] on div "Événements" at bounding box center [963, 171] width 69 height 10
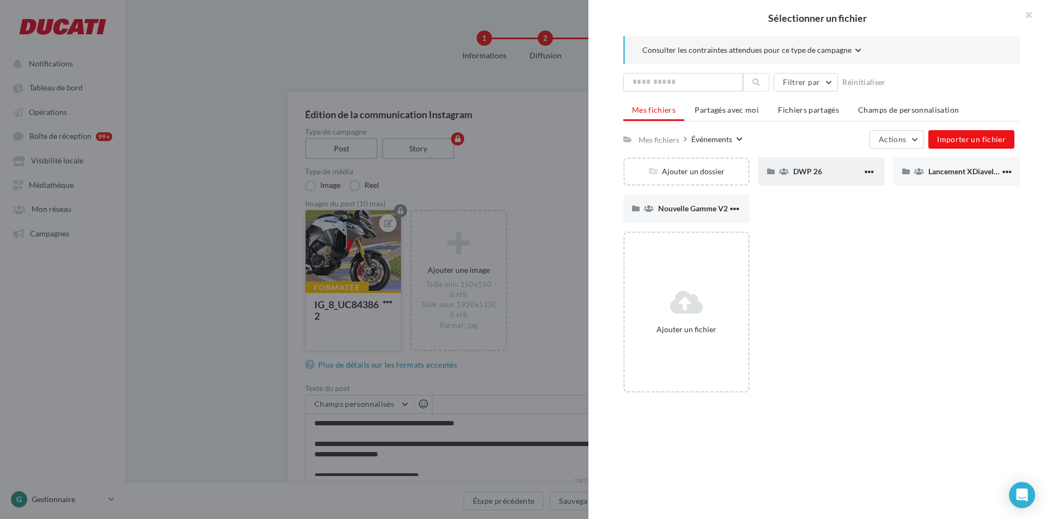
click at [780, 172] on icon at bounding box center [784, 172] width 10 height 8
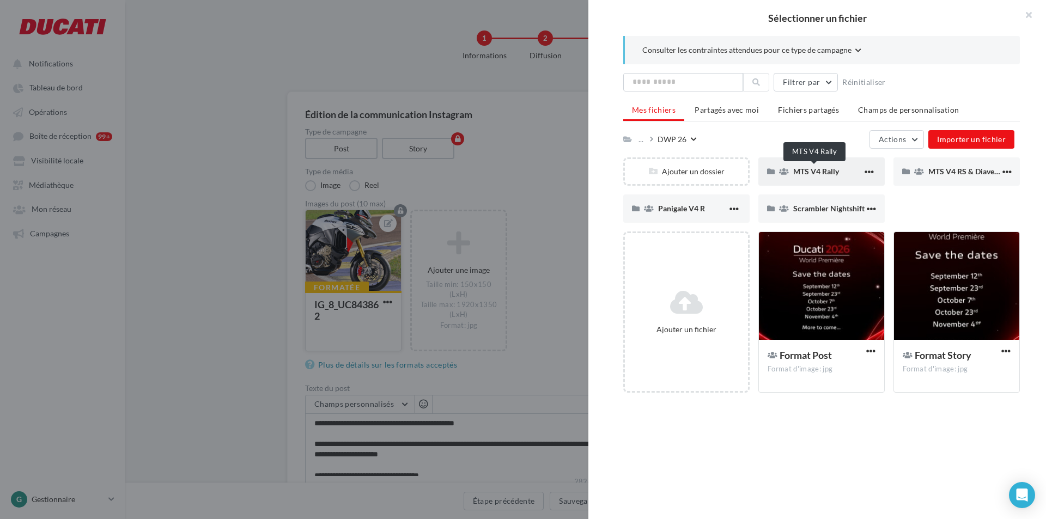
click at [831, 174] on span "MTS V4 Rally" at bounding box center [816, 171] width 46 height 9
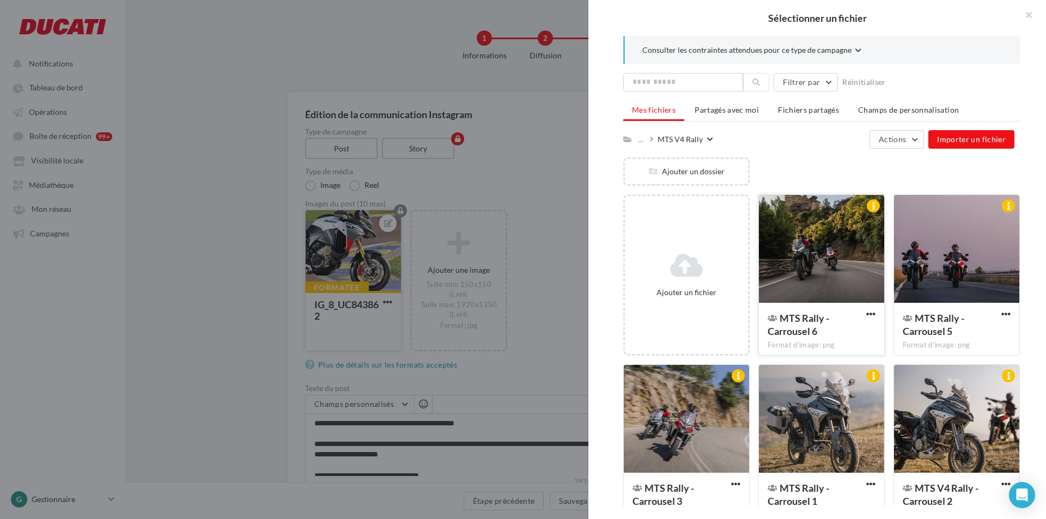
click at [822, 263] on div at bounding box center [821, 249] width 125 height 109
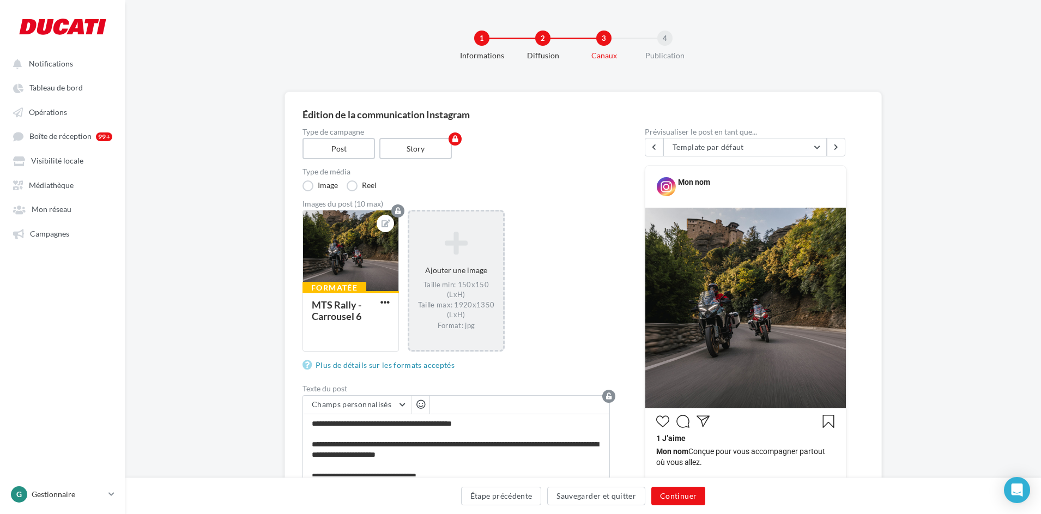
click at [460, 255] on icon at bounding box center [456, 243] width 84 height 26
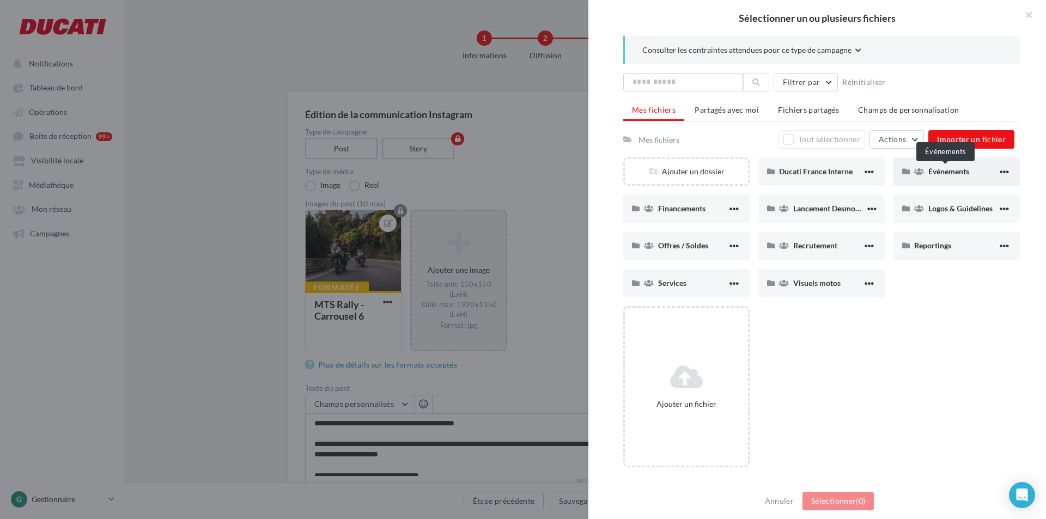
click at [831, 172] on span "Événements" at bounding box center [949, 171] width 41 height 9
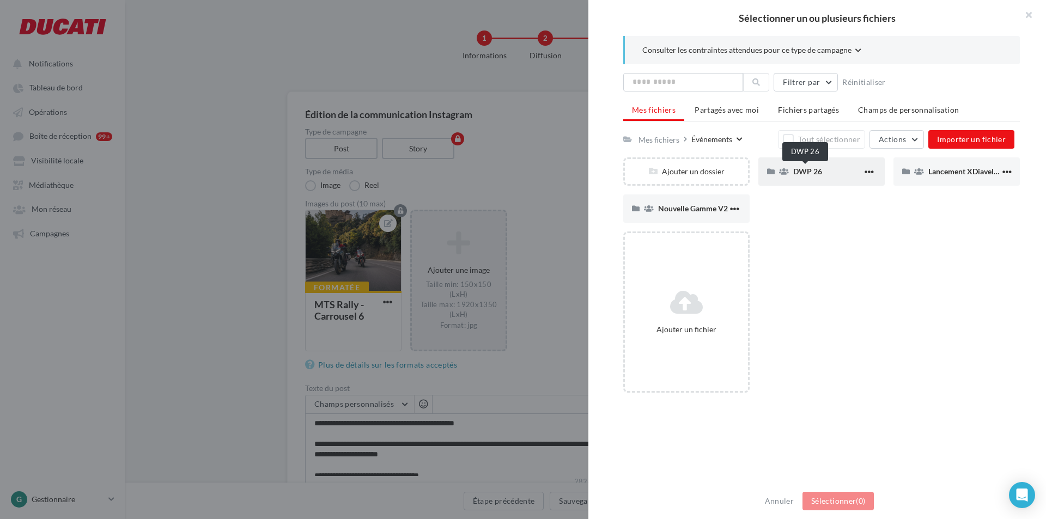
click at [793, 167] on span "DWP 26" at bounding box center [807, 171] width 29 height 9
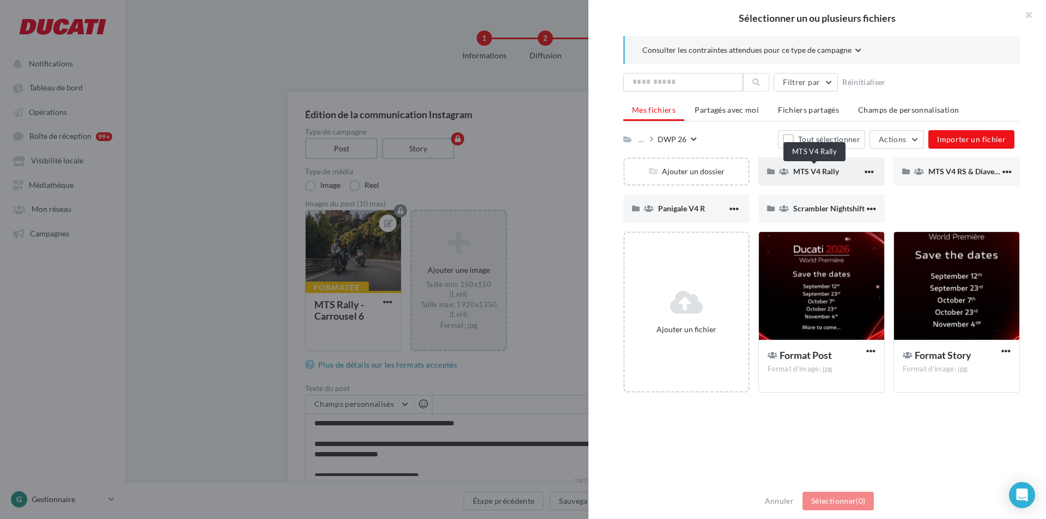
click at [828, 169] on span "MTS V4 Rally" at bounding box center [816, 171] width 46 height 9
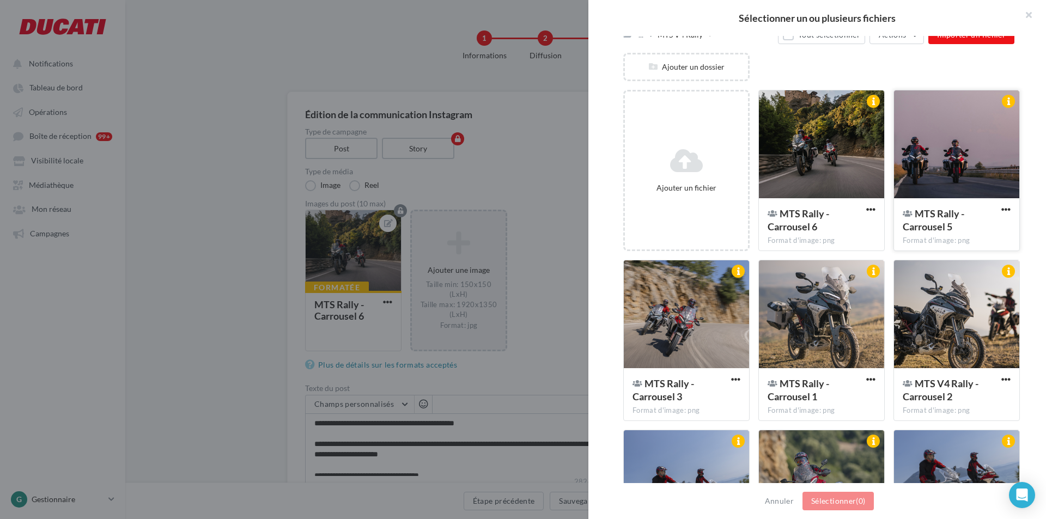
scroll to position [109, 0]
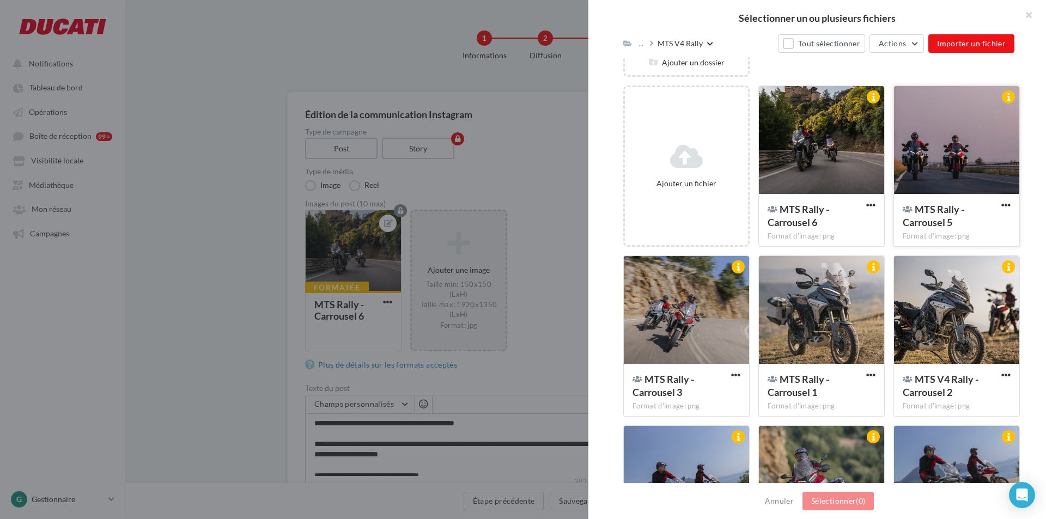
click at [831, 331] on div at bounding box center [956, 310] width 125 height 109
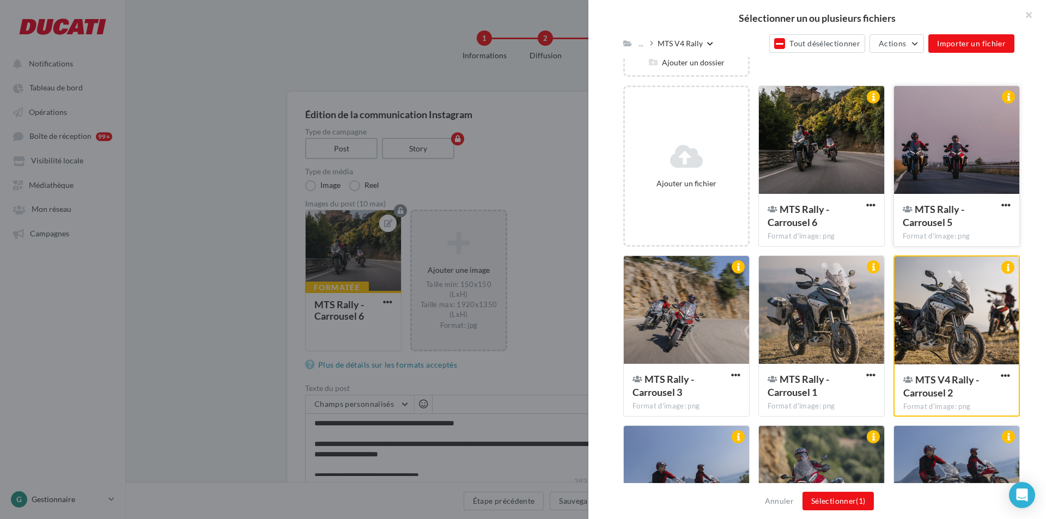
click at [831, 164] on div at bounding box center [956, 140] width 125 height 109
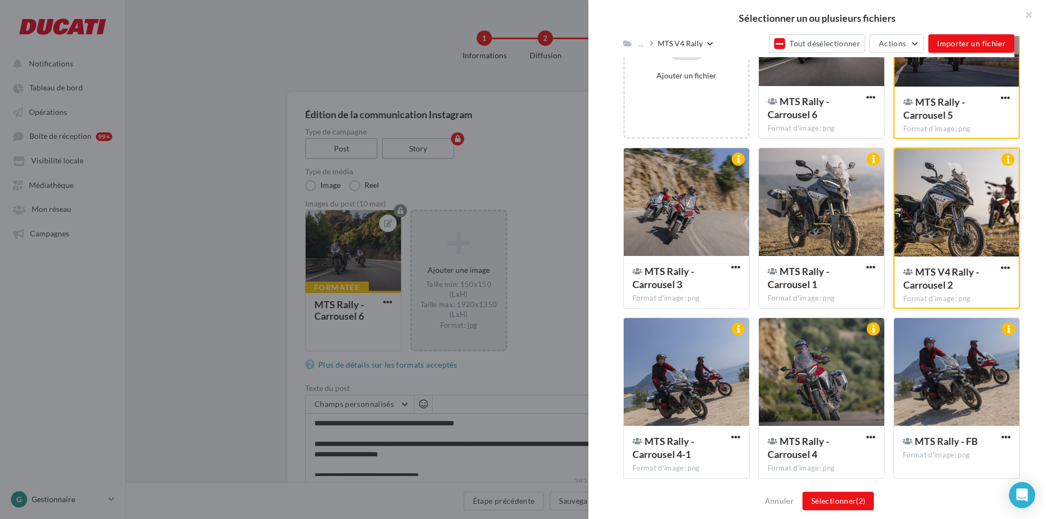
scroll to position [218, 0]
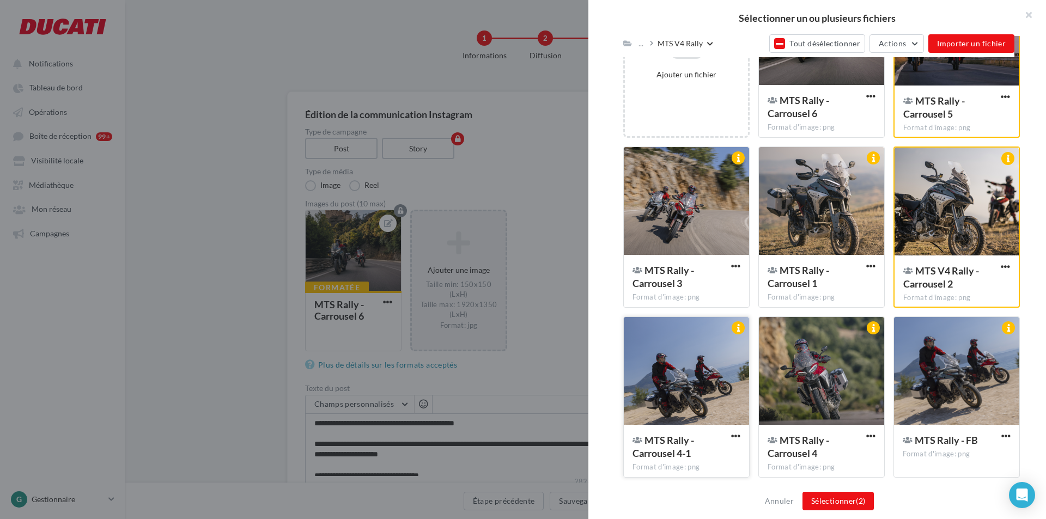
click at [670, 371] on div at bounding box center [686, 371] width 125 height 109
click at [831, 386] on div at bounding box center [821, 371] width 125 height 109
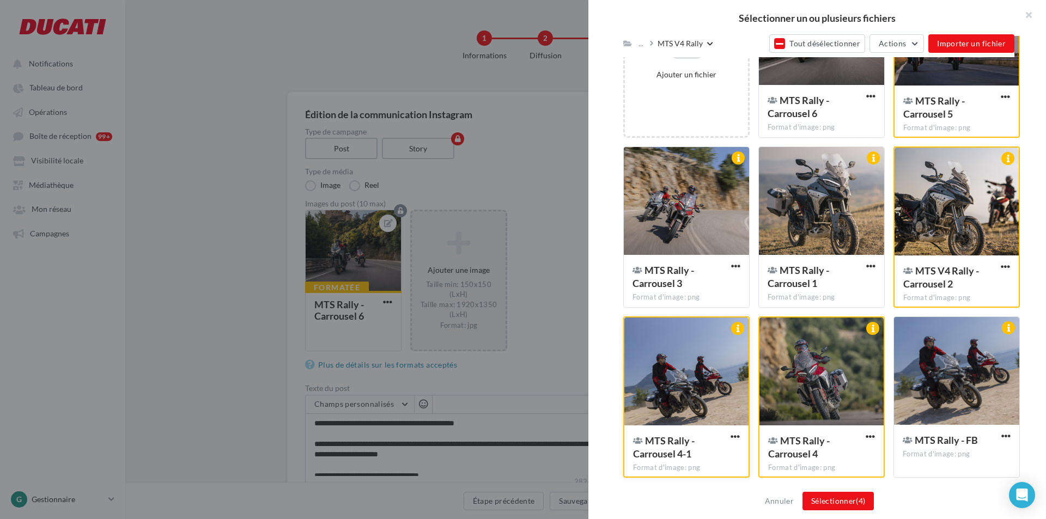
click at [719, 384] on div at bounding box center [686, 372] width 124 height 109
click at [719, 384] on div at bounding box center [686, 371] width 125 height 109
click at [831, 396] on span "(4)" at bounding box center [860, 500] width 9 height 9
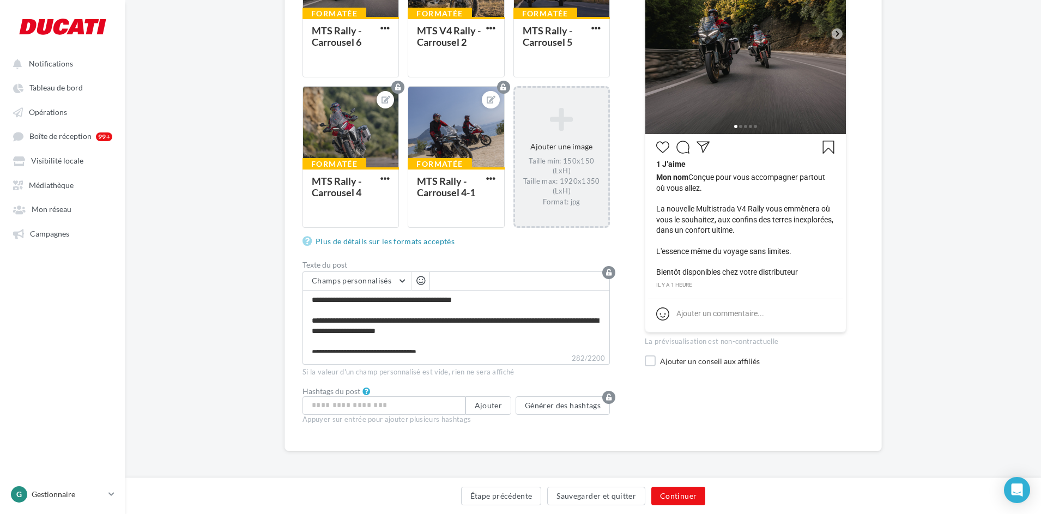
scroll to position [276, 0]
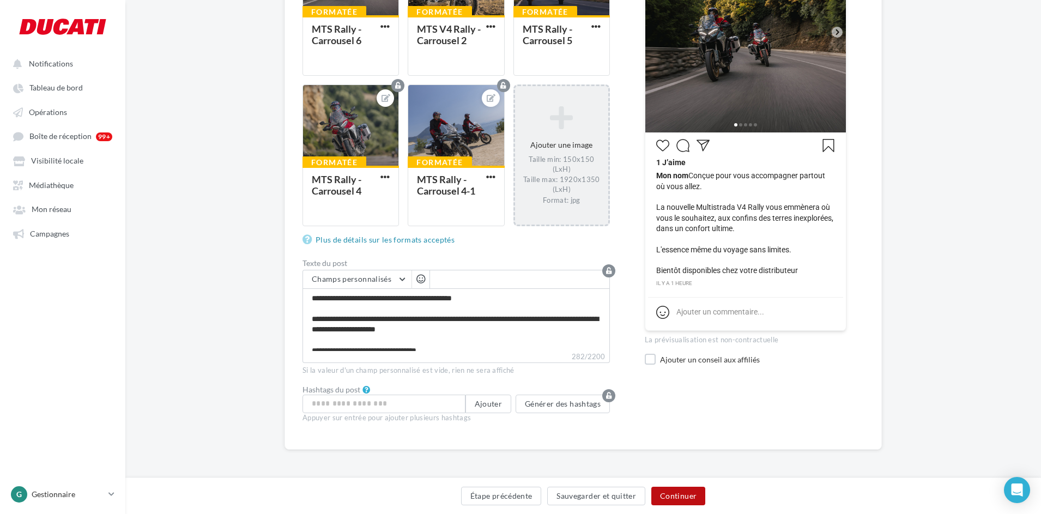
click at [678, 396] on button "Continuer" at bounding box center [678, 496] width 54 height 19
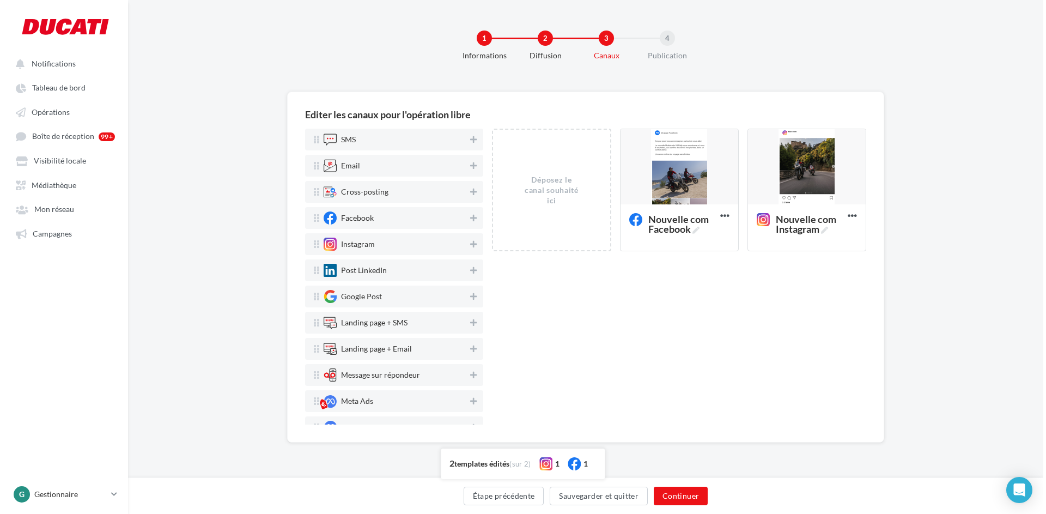
scroll to position [0, 0]
click at [699, 232] on icon at bounding box center [696, 230] width 7 height 7
click at [699, 232] on textarea "Nouvelle com Facebook Nouvelle com Facebook" at bounding box center [668, 223] width 88 height 31
drag, startPoint x: 699, startPoint y: 232, endPoint x: 629, endPoint y: 209, distance: 73.6
click at [629, 209] on textarea "Nouvelle com Facebook" at bounding box center [668, 223] width 88 height 31
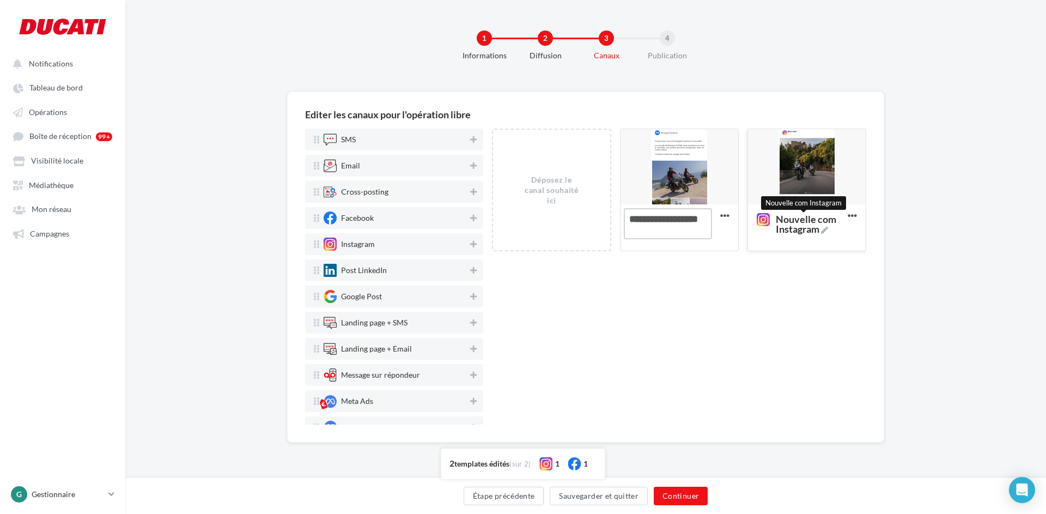
type textarea "**********"
click at [825, 229] on icon at bounding box center [824, 230] width 7 height 7
click at [825, 229] on textarea "Nouvelle com Instagram Nouvelle com Instagram" at bounding box center [795, 223] width 88 height 31
drag, startPoint x: 825, startPoint y: 229, endPoint x: 744, endPoint y: 215, distance: 81.9
click at [744, 215] on div "Déposez le canal souhaité ici DWP 26 - MTS Rally Editer Prévisualiser Dupliquer…" at bounding box center [683, 194] width 383 height 131
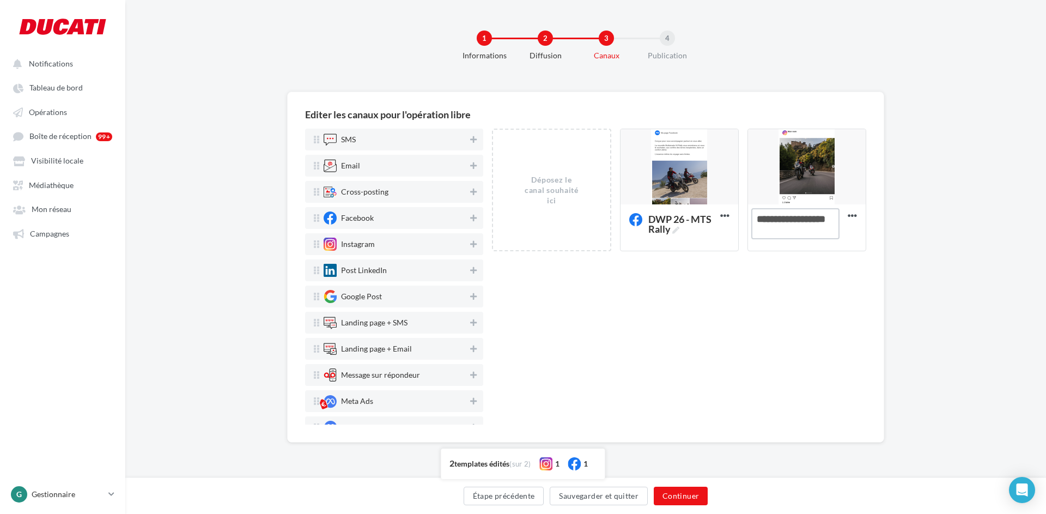
type textarea "**********"
click at [639, 338] on div "Déposez le canal souhaité ici DWP 26 - MTS Rally Editer Prévisualiser Dupliquer…" at bounding box center [679, 277] width 374 height 296
click at [687, 396] on button "Continuer" at bounding box center [681, 496] width 54 height 19
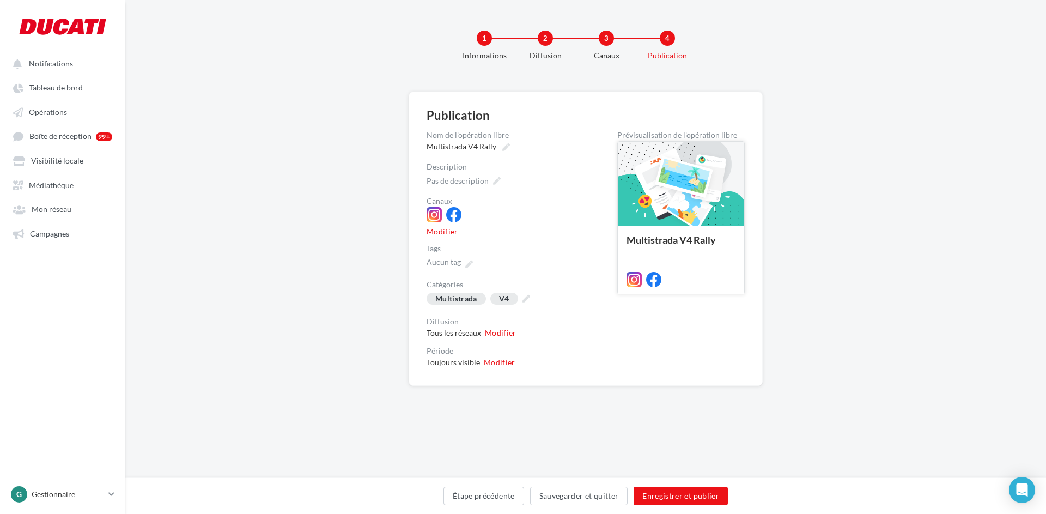
click at [728, 161] on div at bounding box center [681, 184] width 126 height 85
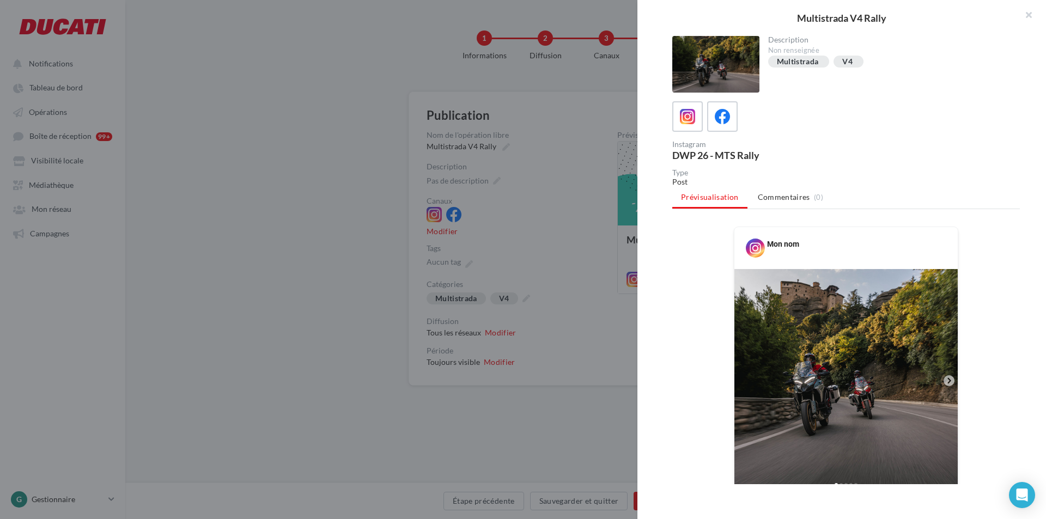
click at [736, 58] on div at bounding box center [715, 64] width 87 height 57
click at [534, 135] on div at bounding box center [523, 259] width 1046 height 519
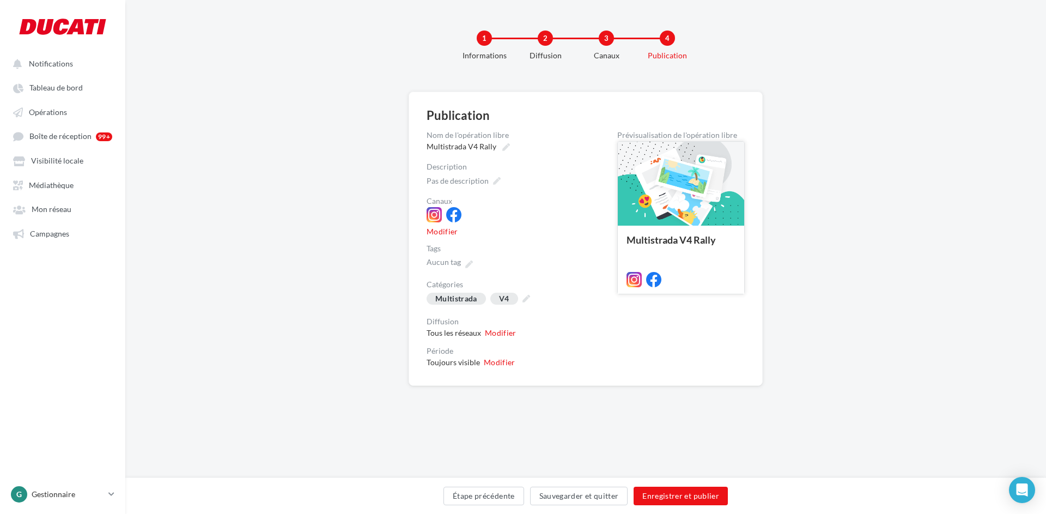
click at [696, 165] on div at bounding box center [681, 184] width 126 height 85
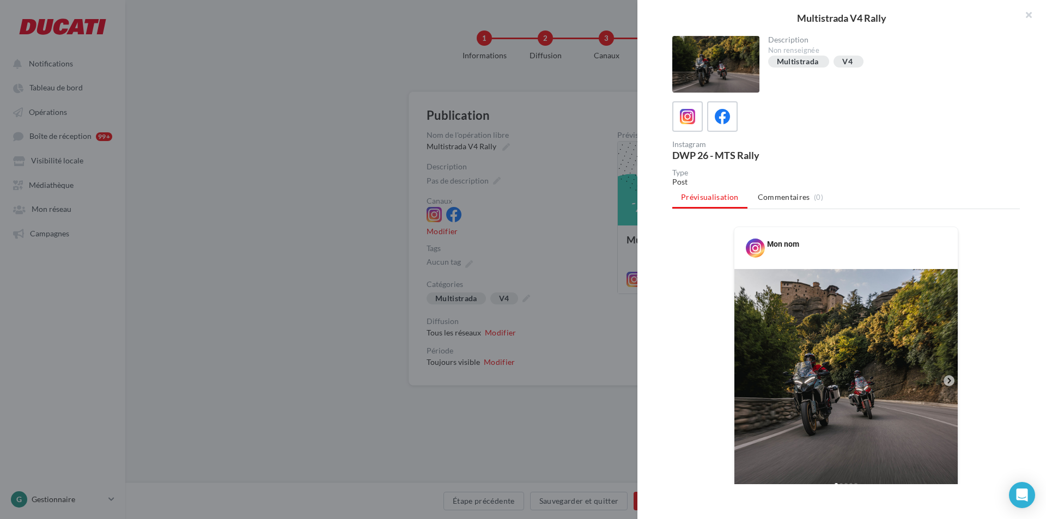
click at [741, 49] on div at bounding box center [715, 64] width 87 height 57
click at [831, 15] on button "button" at bounding box center [1025, 16] width 44 height 33
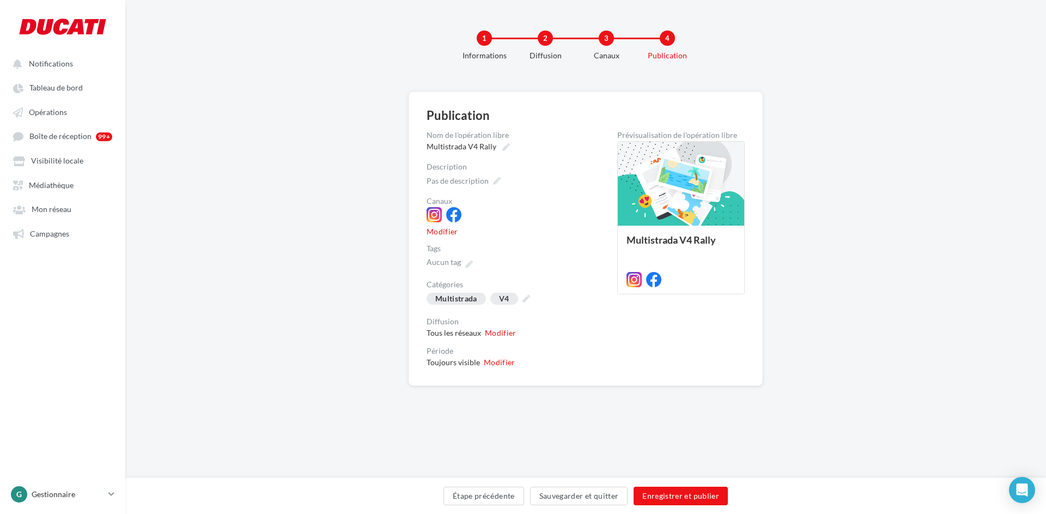
click at [485, 37] on div "1" at bounding box center [484, 38] width 15 height 15
click at [549, 396] on button "Sauvegarder et quitter" at bounding box center [579, 496] width 98 height 19
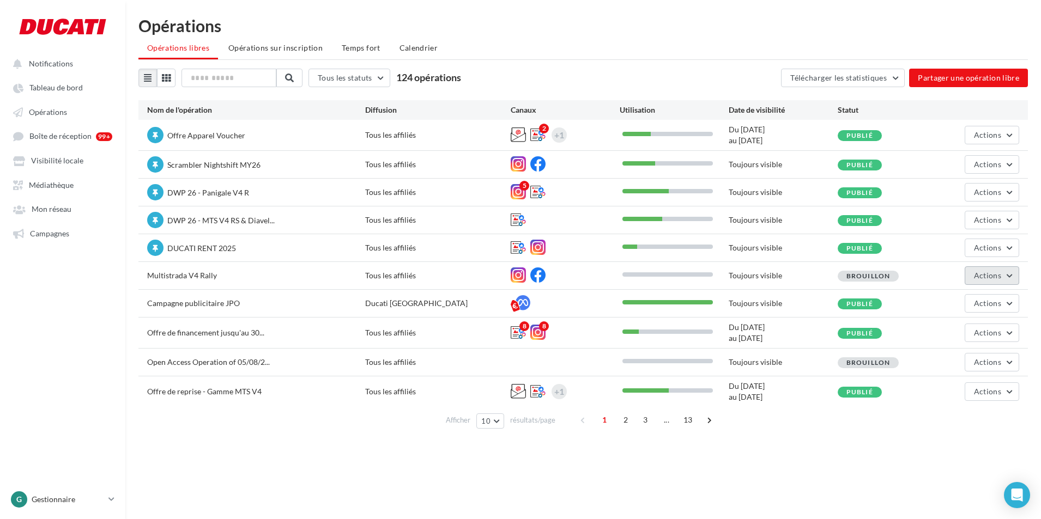
click at [831, 269] on button "Actions" at bounding box center [992, 275] width 54 height 19
click at [831, 299] on button "Editer" at bounding box center [964, 301] width 109 height 28
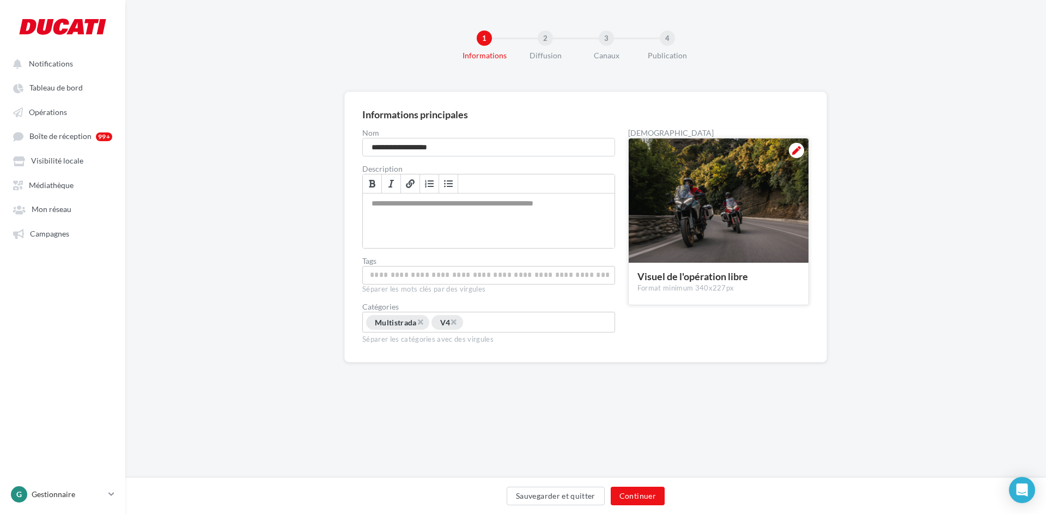
click at [799, 149] on icon at bounding box center [796, 150] width 9 height 9
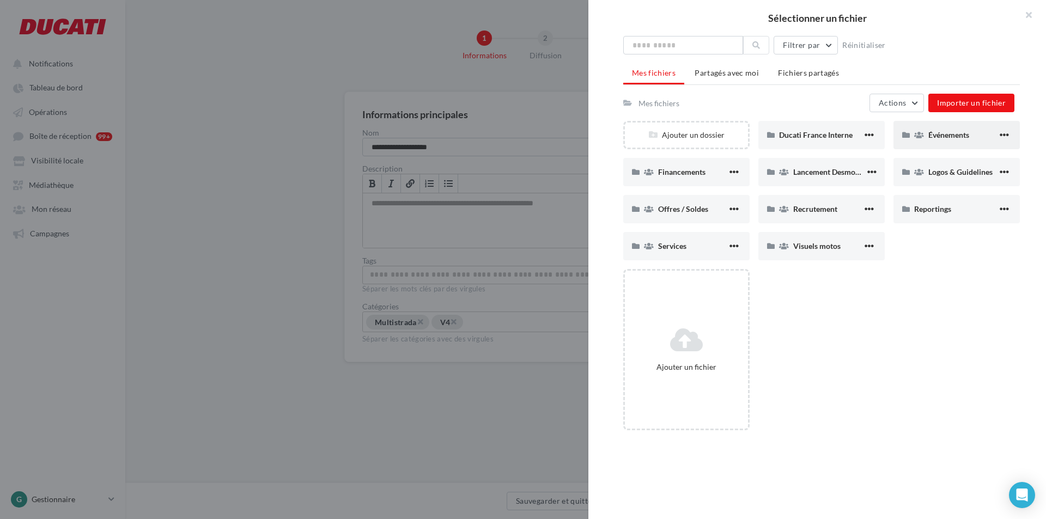
click at [831, 133] on span "Événements" at bounding box center [949, 134] width 41 height 9
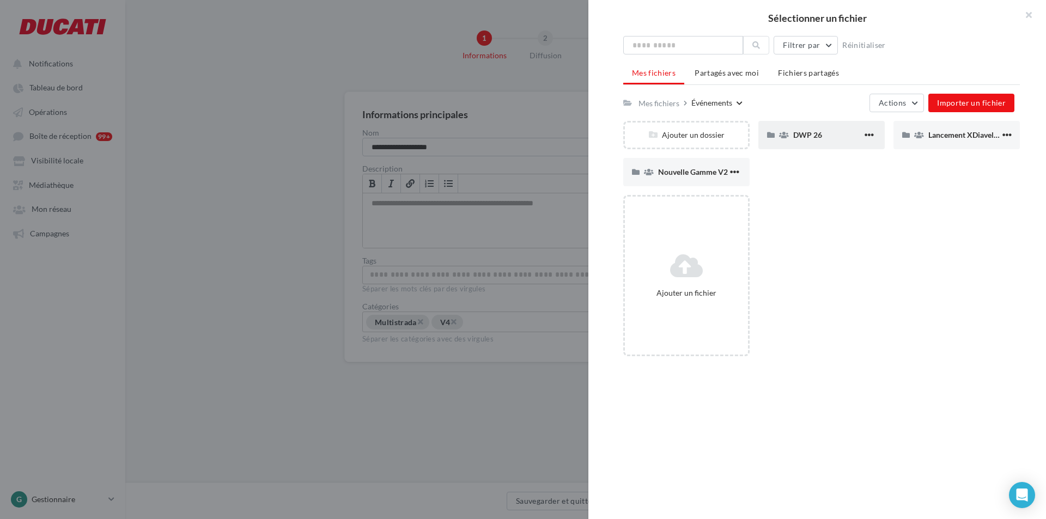
click at [823, 142] on div "DWP 26" at bounding box center [822, 135] width 126 height 28
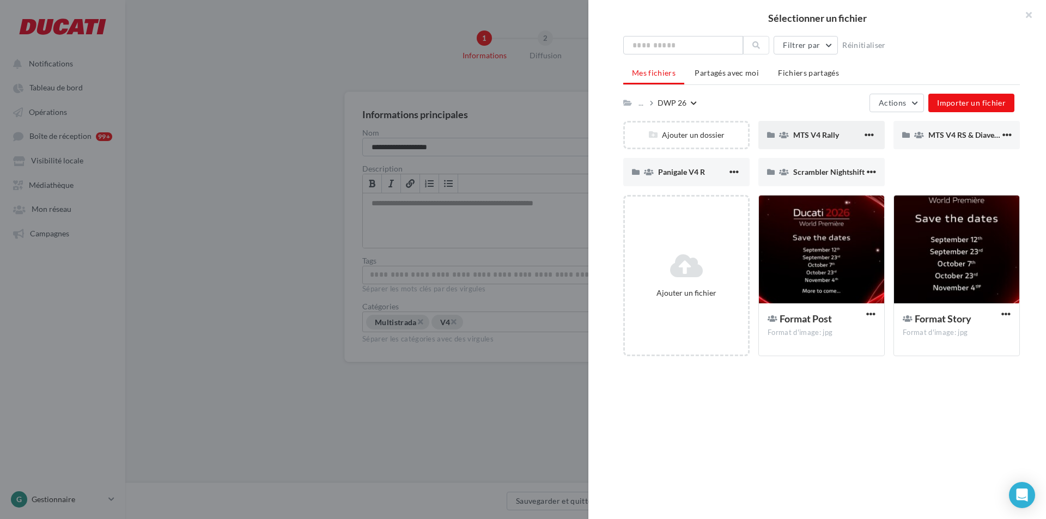
click at [828, 135] on span "MTS V4 Rally" at bounding box center [816, 134] width 46 height 9
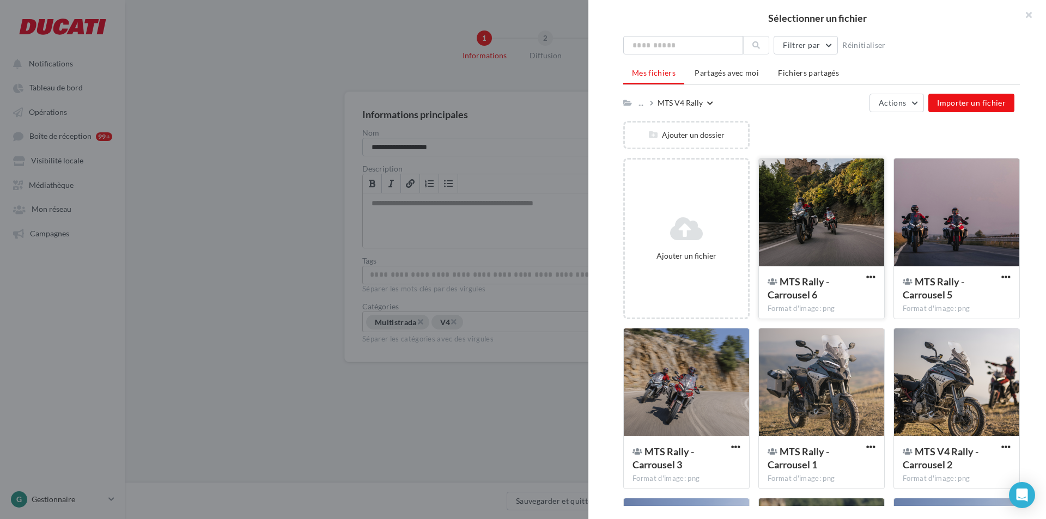
click at [807, 220] on div at bounding box center [821, 213] width 125 height 109
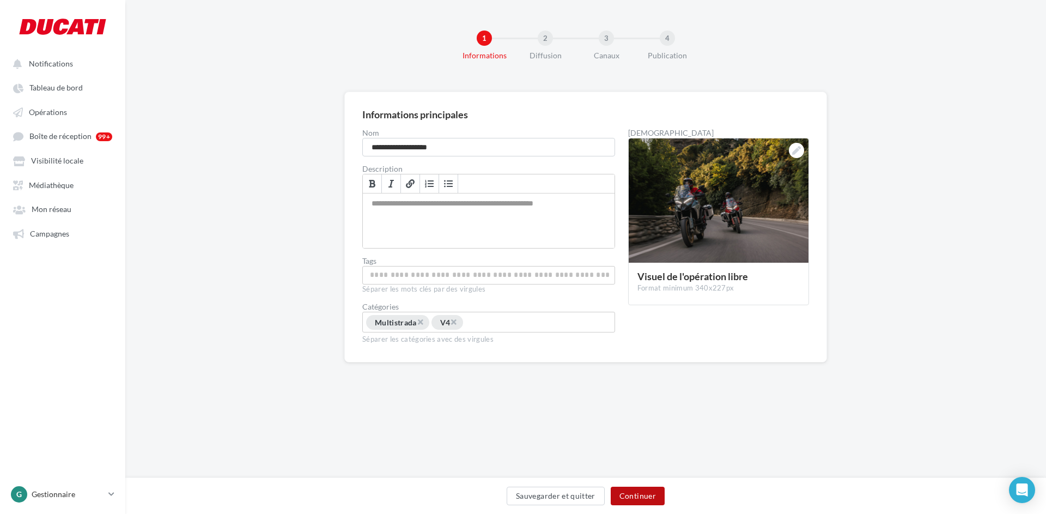
click at [648, 396] on button "Continuer" at bounding box center [638, 496] width 54 height 19
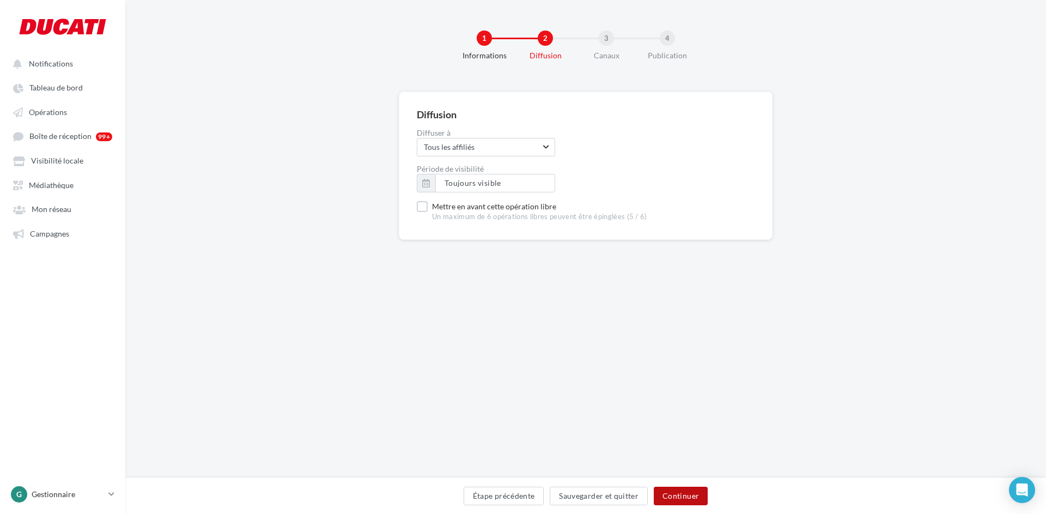
click at [677, 396] on button "Continuer" at bounding box center [681, 496] width 54 height 19
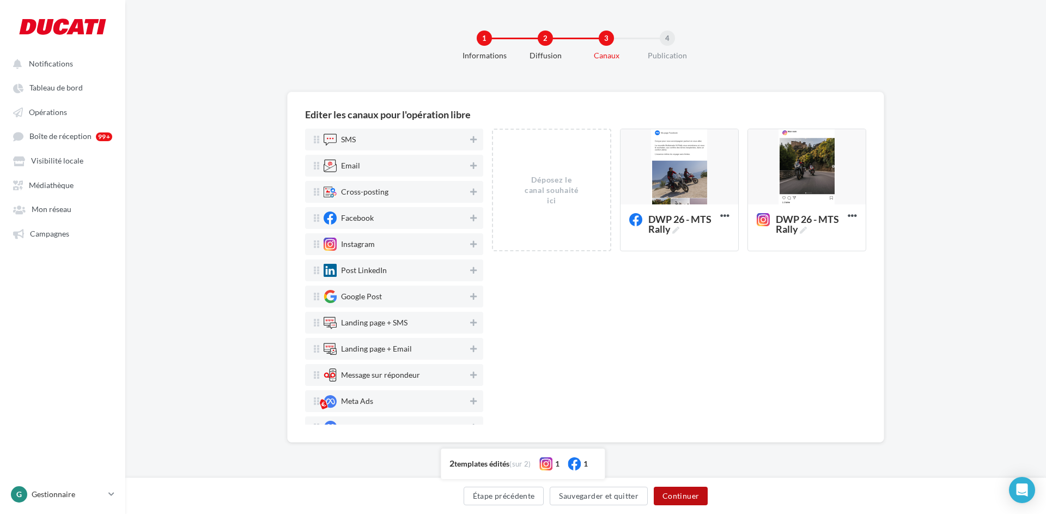
click at [686, 396] on button "Continuer" at bounding box center [681, 496] width 54 height 19
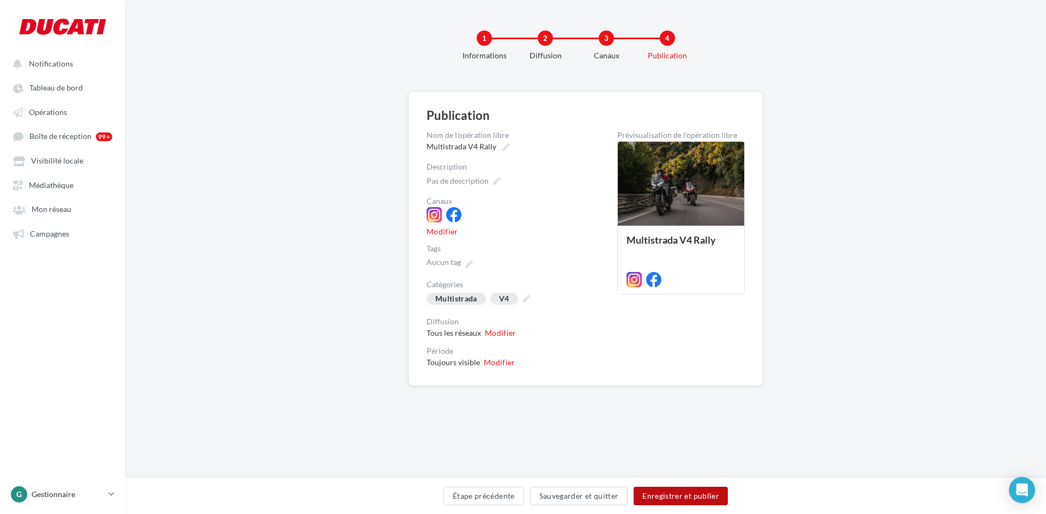
click at [686, 396] on button "Enregistrer et publier" at bounding box center [681, 496] width 94 height 19
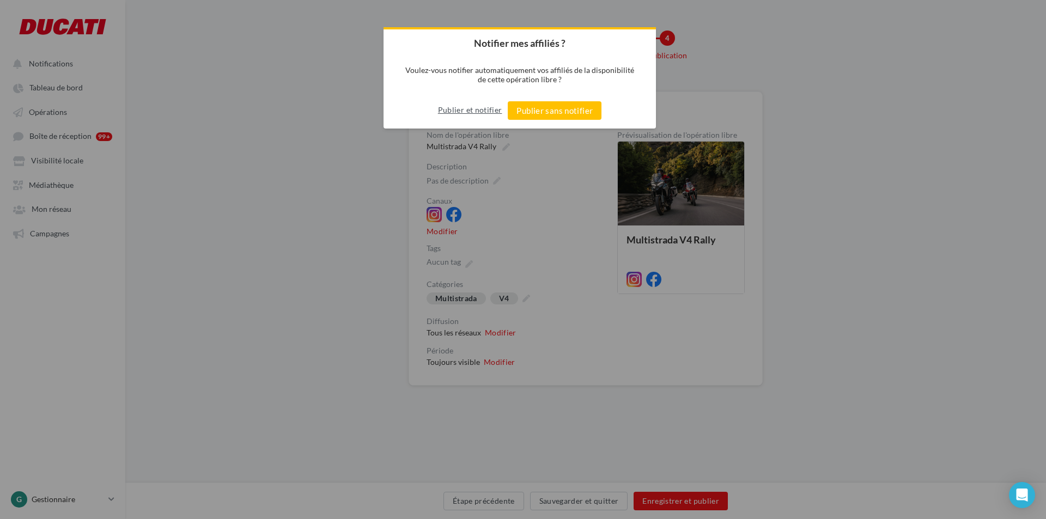
click at [488, 107] on button "Publier et notifier" at bounding box center [470, 109] width 64 height 17
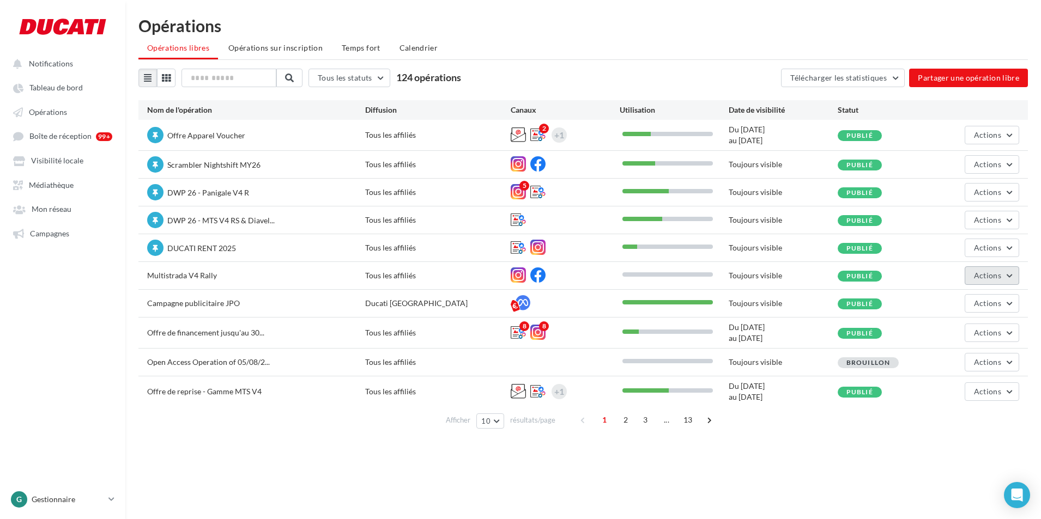
click at [831, 281] on button "Actions" at bounding box center [992, 275] width 54 height 19
click at [831, 361] on button "Mettre en avant" at bounding box center [964, 358] width 109 height 28
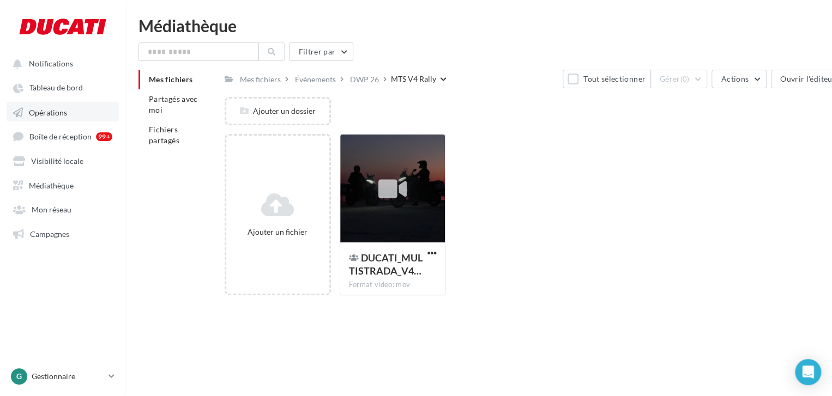
click at [52, 114] on span "Opérations" at bounding box center [48, 111] width 38 height 9
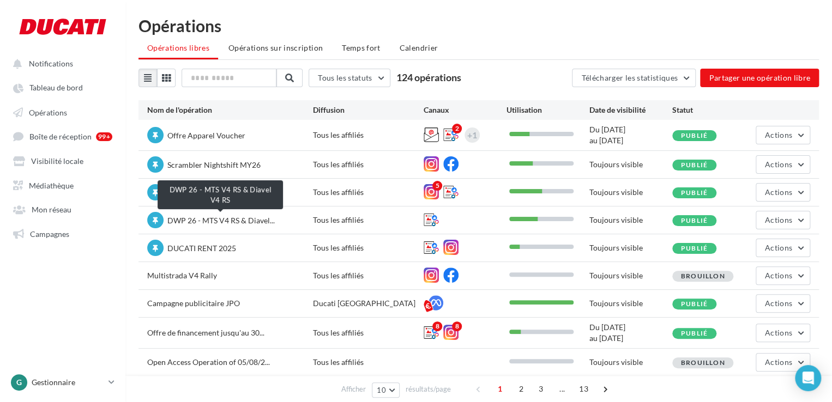
click at [218, 221] on span "DWP 26 - MTS V4 RS & Diavel..." at bounding box center [220, 220] width 107 height 9
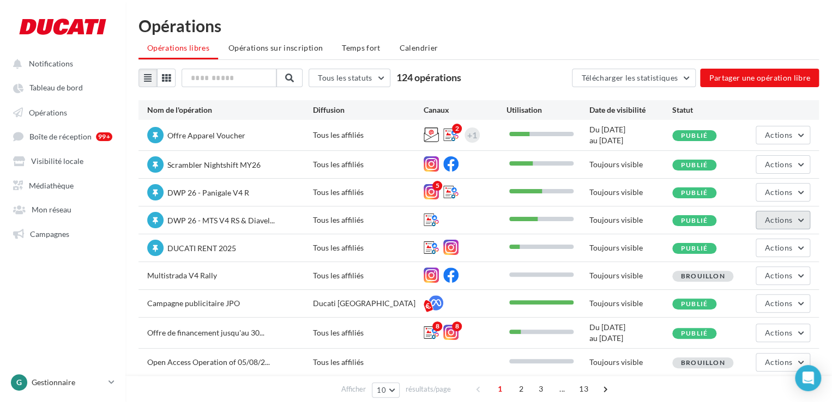
click at [783, 222] on span "Actions" at bounding box center [778, 219] width 27 height 9
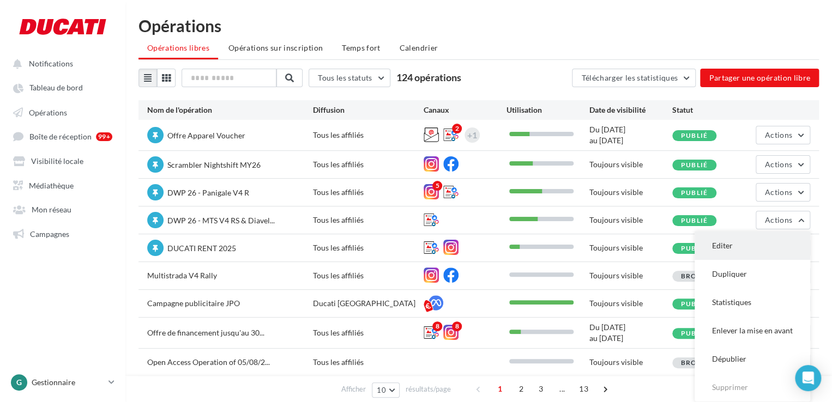
click at [730, 243] on button "Editer" at bounding box center [752, 246] width 116 height 28
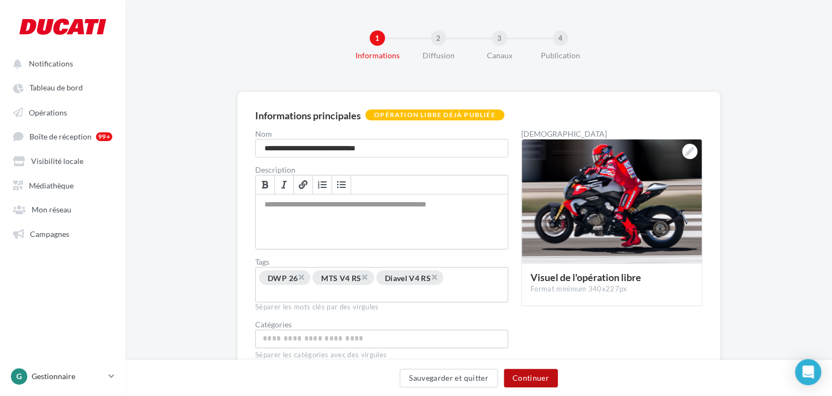
click at [530, 375] on button "Continuer" at bounding box center [531, 378] width 54 height 19
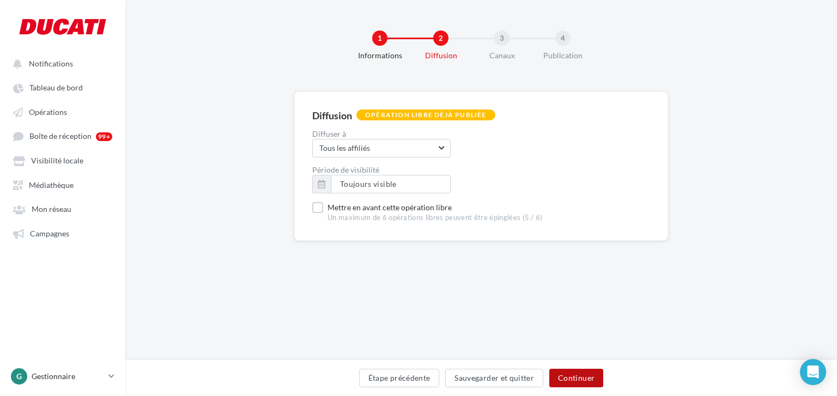
click at [573, 377] on button "Continuer" at bounding box center [576, 378] width 54 height 19
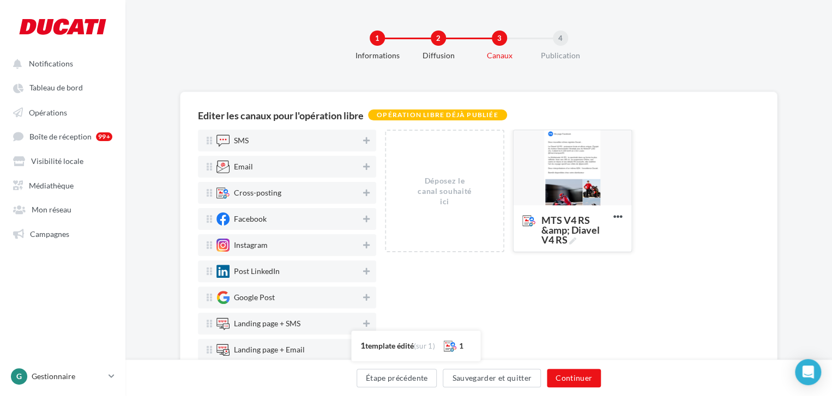
click at [567, 186] on div at bounding box center [572, 168] width 118 height 76
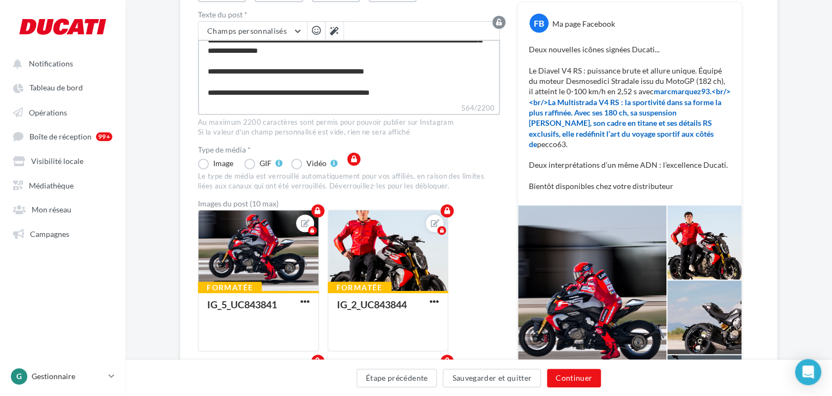
scroll to position [83, 0]
drag, startPoint x: 410, startPoint y: 95, endPoint x: 163, endPoint y: 93, distance: 247.4
click at [163, 93] on div "Editer la campagne cross-posting Choix des canaux de diffusion Texte du post * …" at bounding box center [478, 402] width 706 height 948
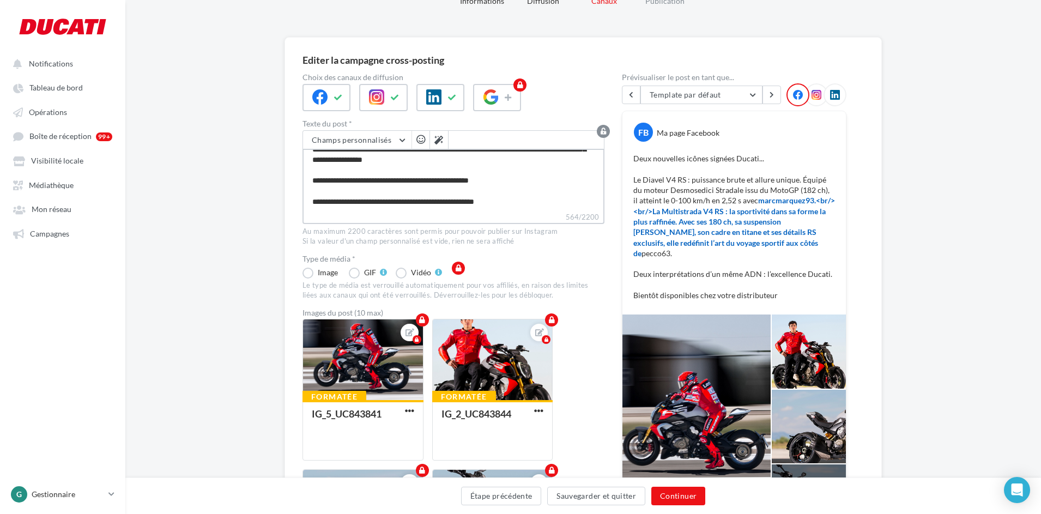
scroll to position [83, 0]
click at [53, 184] on span "Médiathèque" at bounding box center [51, 184] width 45 height 9
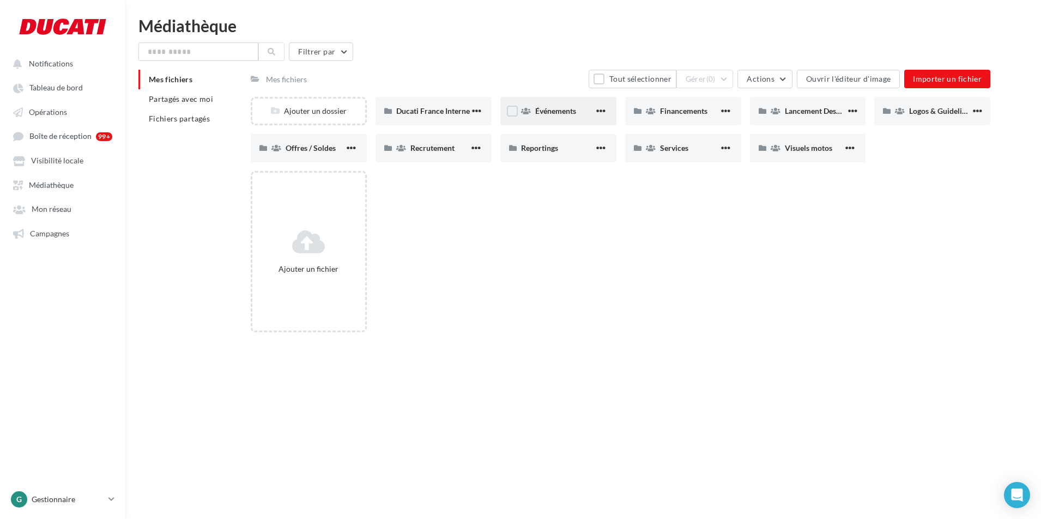
click at [533, 102] on div "Événements" at bounding box center [558, 111] width 116 height 28
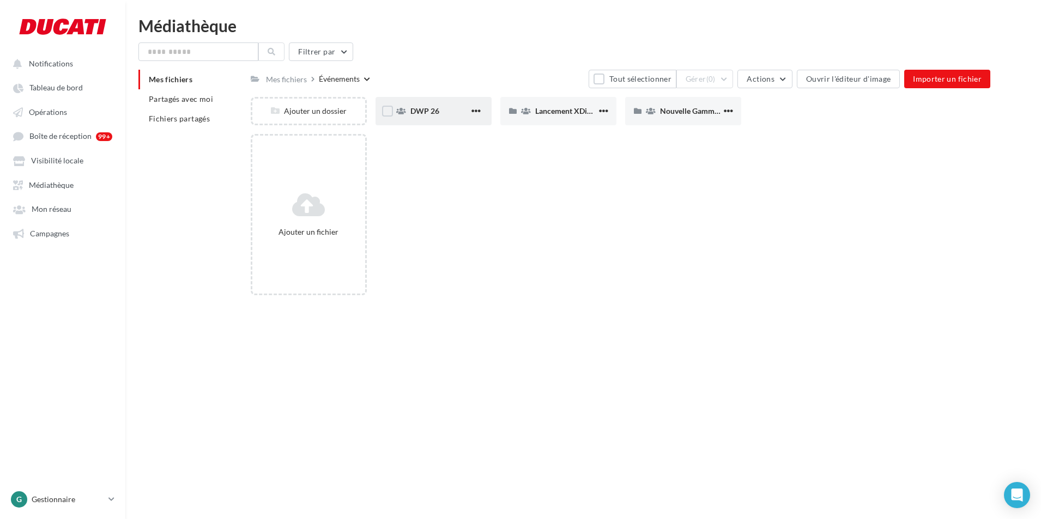
click at [457, 116] on div "DWP 26" at bounding box center [439, 111] width 59 height 11
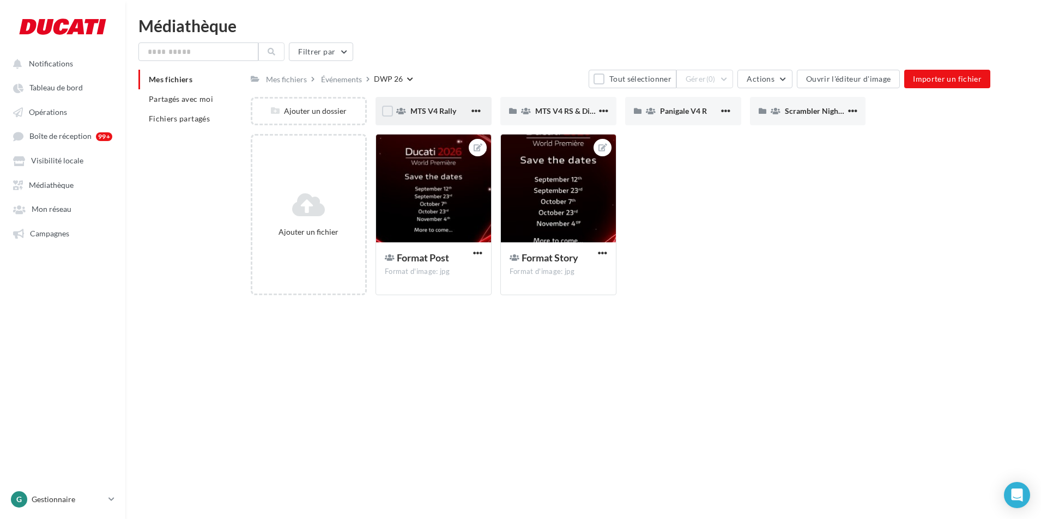
click at [460, 114] on div "MTS V4 Rally" at bounding box center [439, 111] width 59 height 11
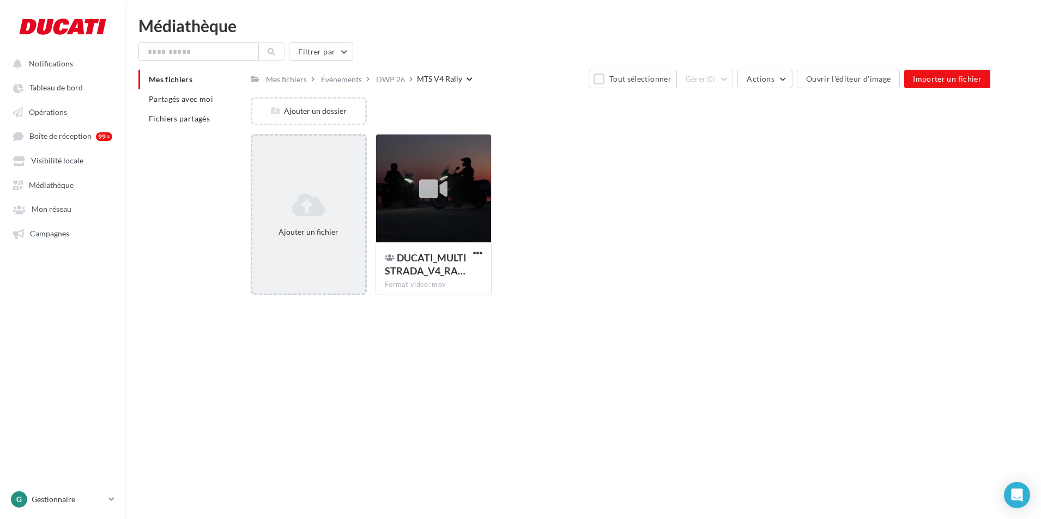
click at [330, 184] on div "Ajouter un fichier" at bounding box center [309, 214] width 116 height 161
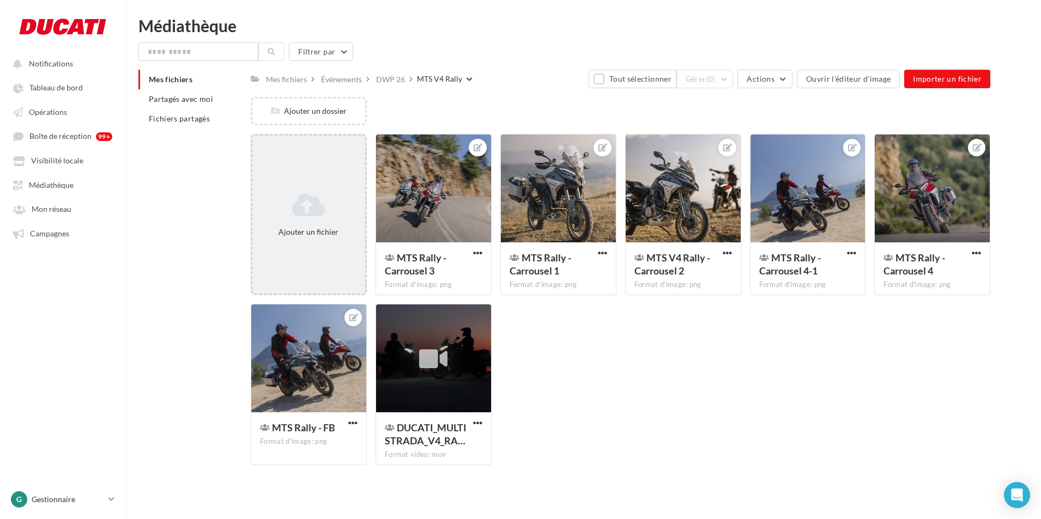
click at [311, 213] on icon at bounding box center [309, 205] width 104 height 26
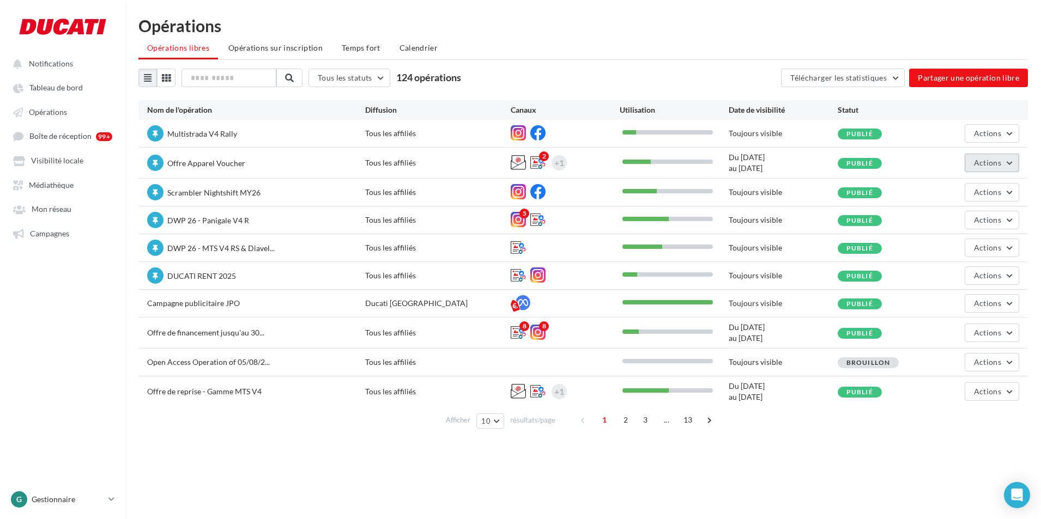
click at [978, 162] on span "Actions" at bounding box center [987, 162] width 27 height 9
click at [923, 190] on button "Editer" at bounding box center [962, 188] width 116 height 28
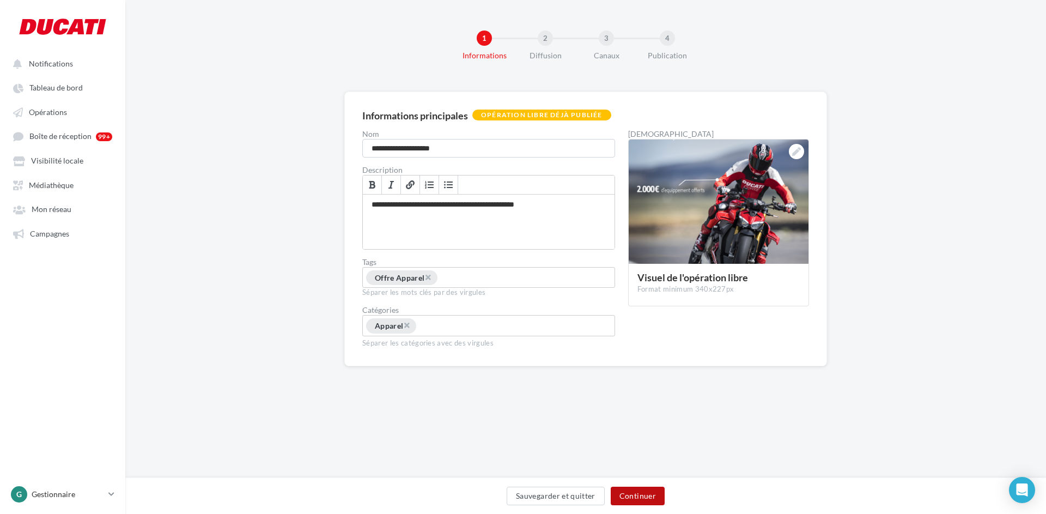
click at [645, 495] on button "Continuer" at bounding box center [638, 496] width 54 height 19
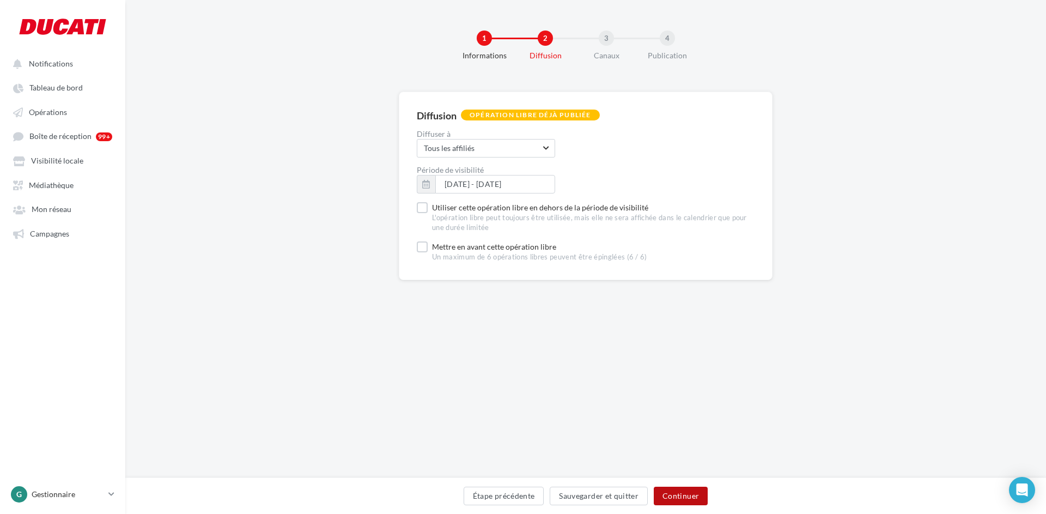
click at [685, 495] on button "Continuer" at bounding box center [681, 496] width 54 height 19
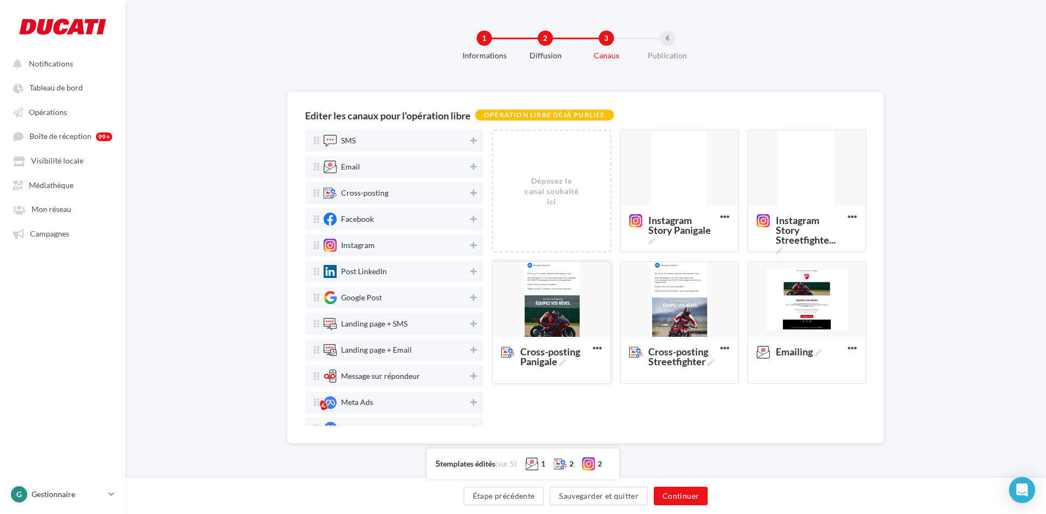
click at [556, 312] on div at bounding box center [552, 300] width 118 height 76
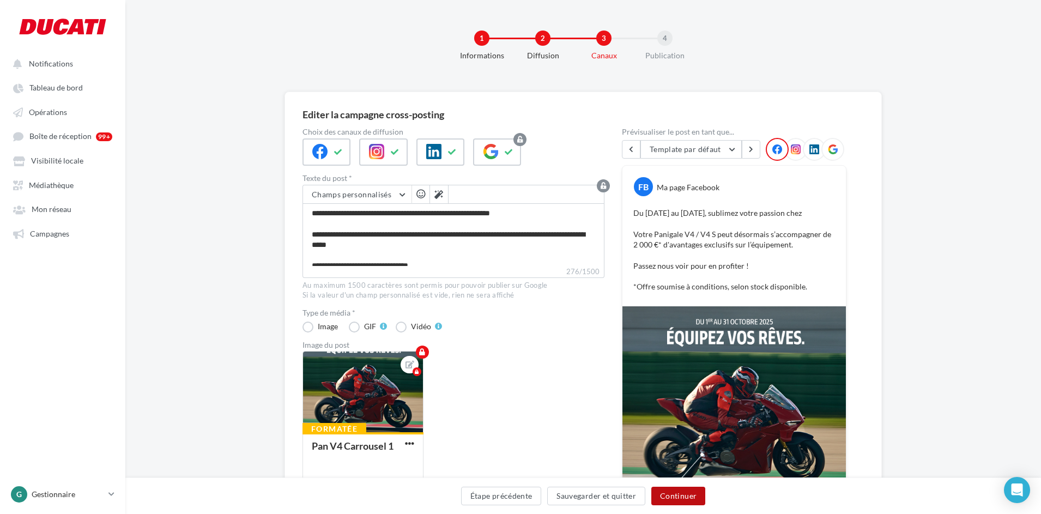
click at [677, 494] on button "Continuer" at bounding box center [678, 496] width 54 height 19
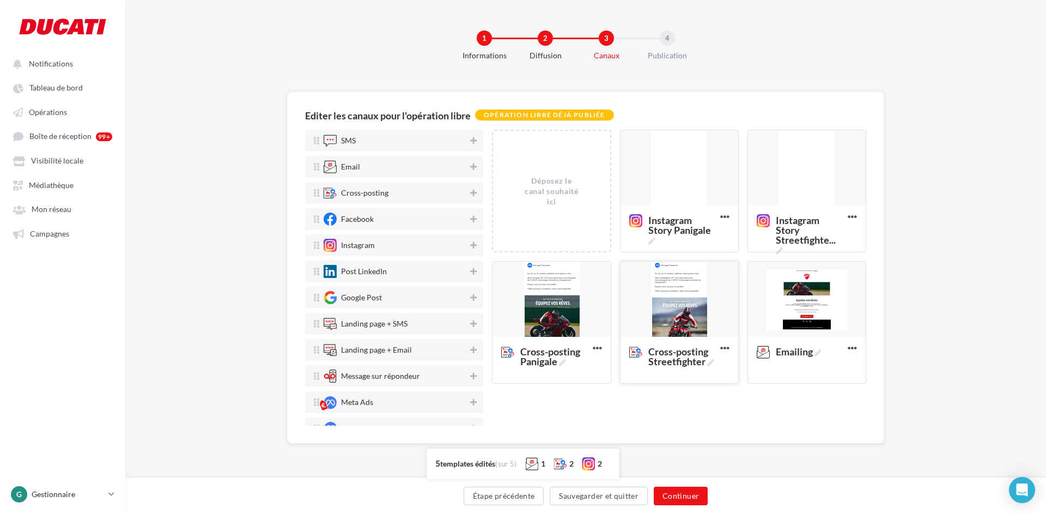
click at [657, 298] on div at bounding box center [680, 300] width 118 height 76
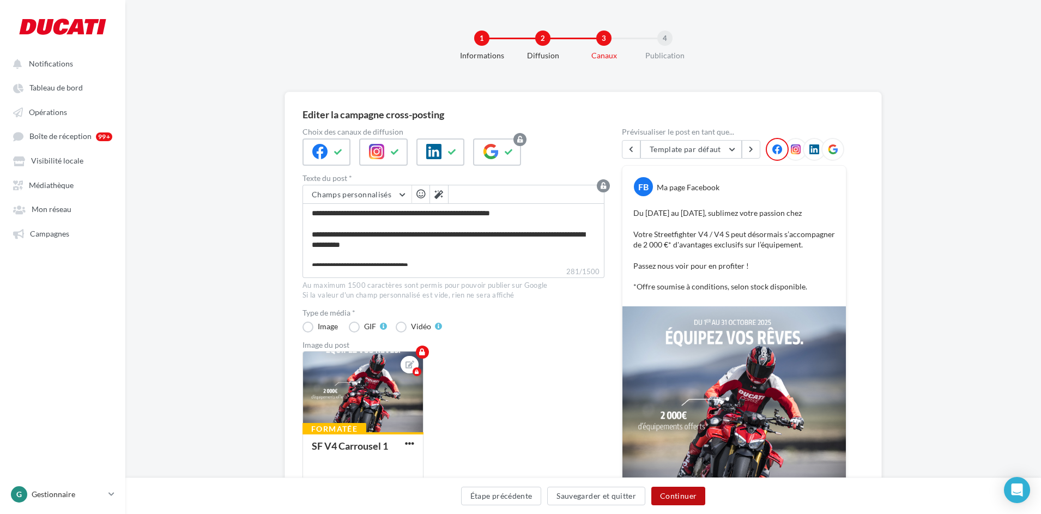
click at [693, 497] on button "Continuer" at bounding box center [678, 496] width 54 height 19
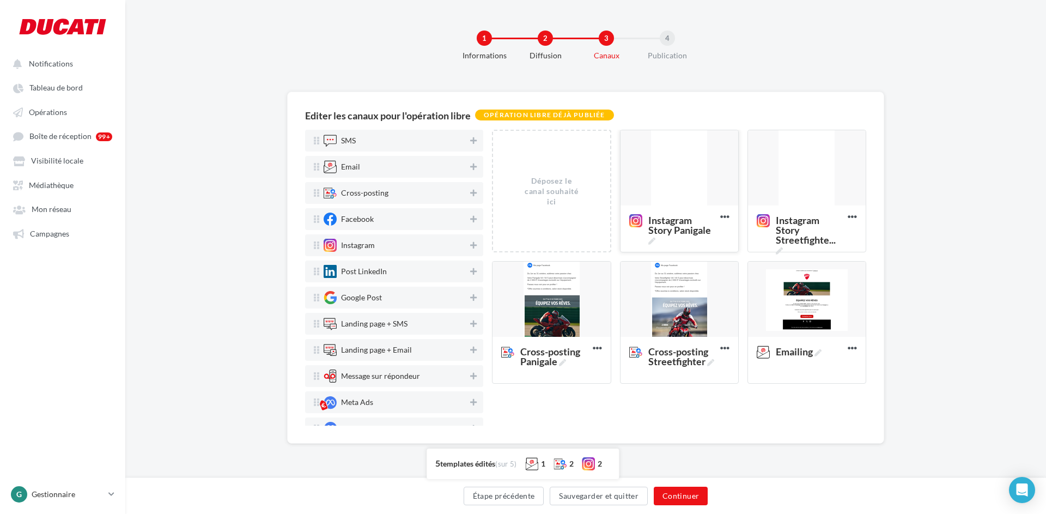
click at [683, 159] on div at bounding box center [680, 168] width 118 height 76
